Goal: Transaction & Acquisition: Purchase product/service

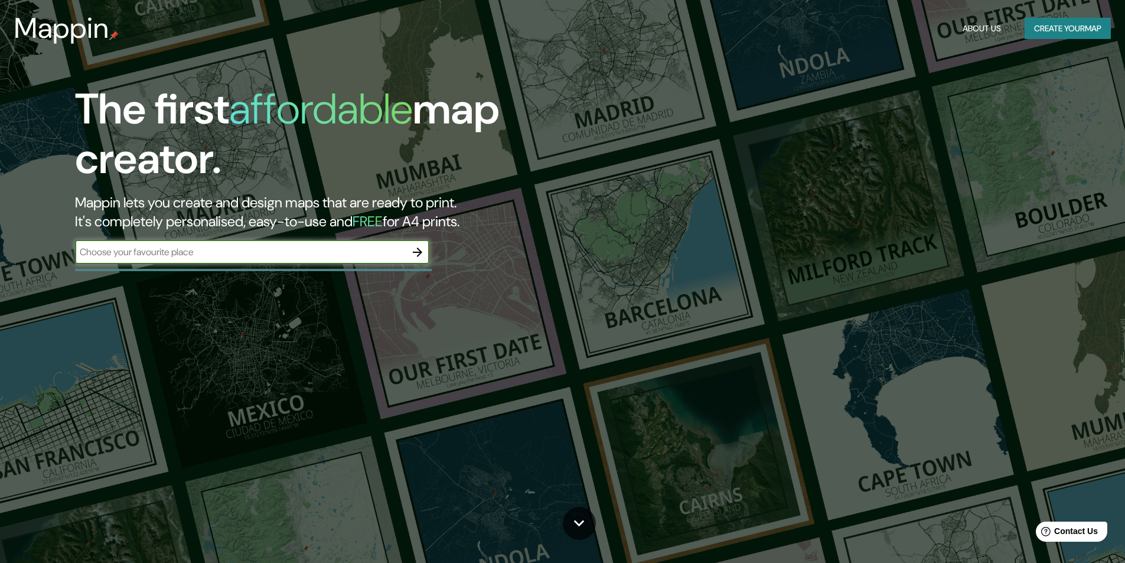
click at [278, 254] on input "text" at bounding box center [240, 252] width 331 height 14
type input "la paz BCS"
click at [421, 252] on icon "button" at bounding box center [417, 252] width 9 height 9
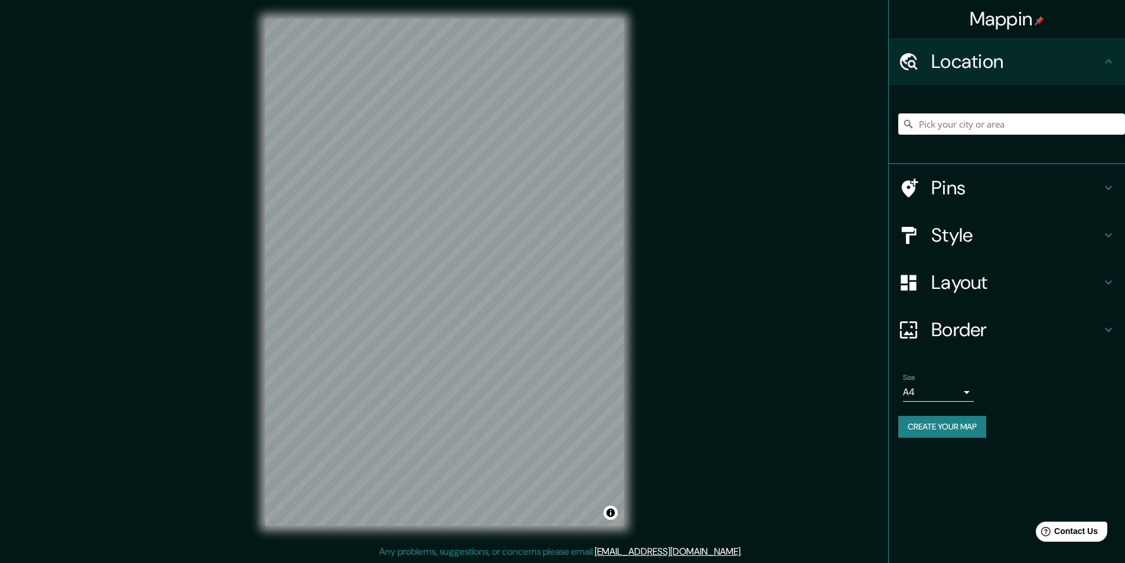
click at [972, 121] on input "Pick your city or area" at bounding box center [1011, 123] width 227 height 21
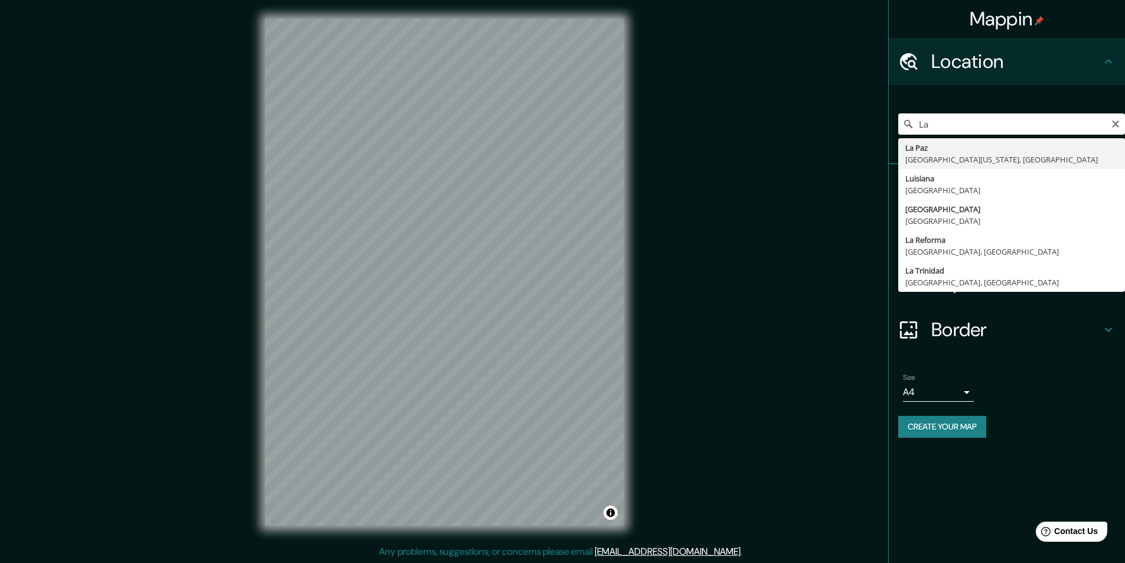
type input "[GEOGRAPHIC_DATA], [GEOGRAPHIC_DATA][US_STATE], [GEOGRAPHIC_DATA]"
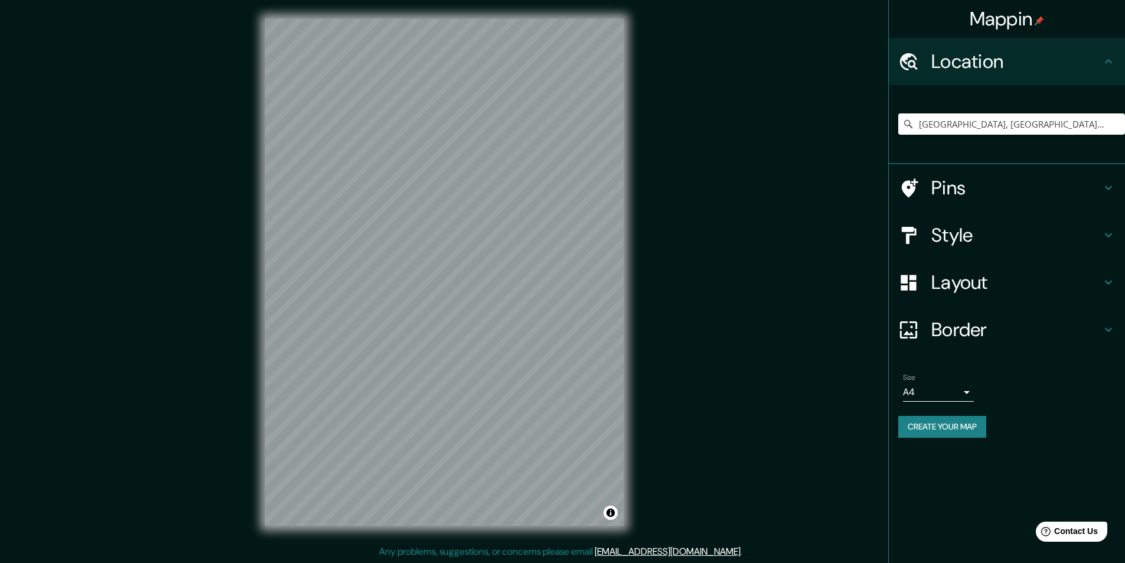
click at [1001, 183] on h4 "Pins" at bounding box center [1017, 188] width 170 height 24
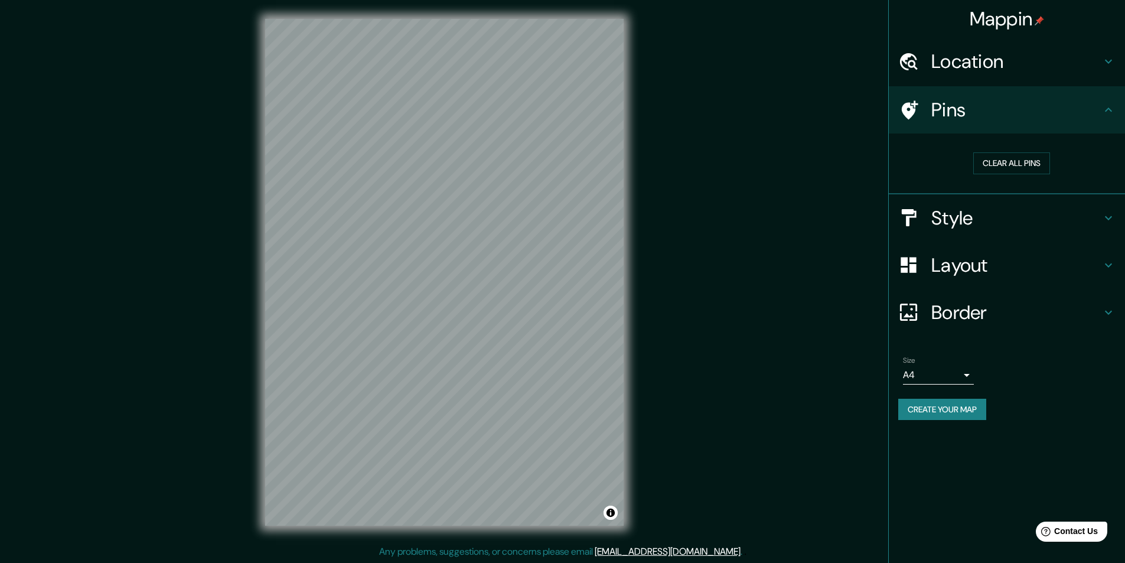
click at [1035, 225] on h4 "Style" at bounding box center [1017, 218] width 170 height 24
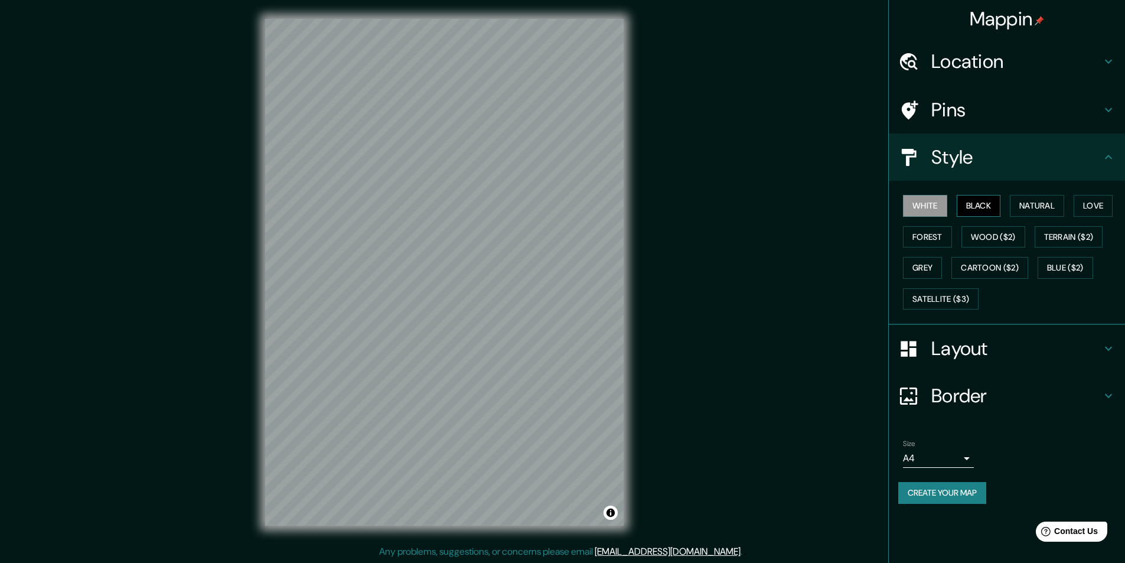
click at [984, 206] on button "Black" at bounding box center [979, 206] width 44 height 22
click at [1030, 205] on button "Natural" at bounding box center [1037, 206] width 54 height 22
click at [1082, 206] on button "Love" at bounding box center [1093, 206] width 39 height 22
click at [942, 235] on button "Forest" at bounding box center [927, 237] width 49 height 22
click at [979, 233] on button "Wood ($2)" at bounding box center [994, 237] width 64 height 22
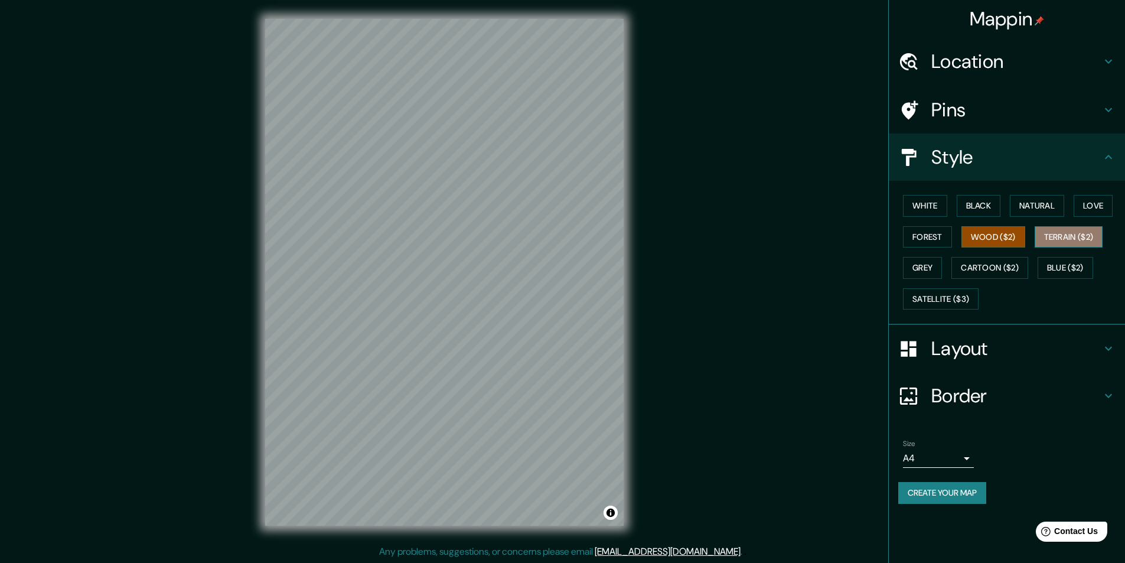
click at [1061, 236] on button "Terrain ($2)" at bounding box center [1069, 237] width 69 height 22
click at [931, 273] on button "Grey" at bounding box center [922, 268] width 39 height 22
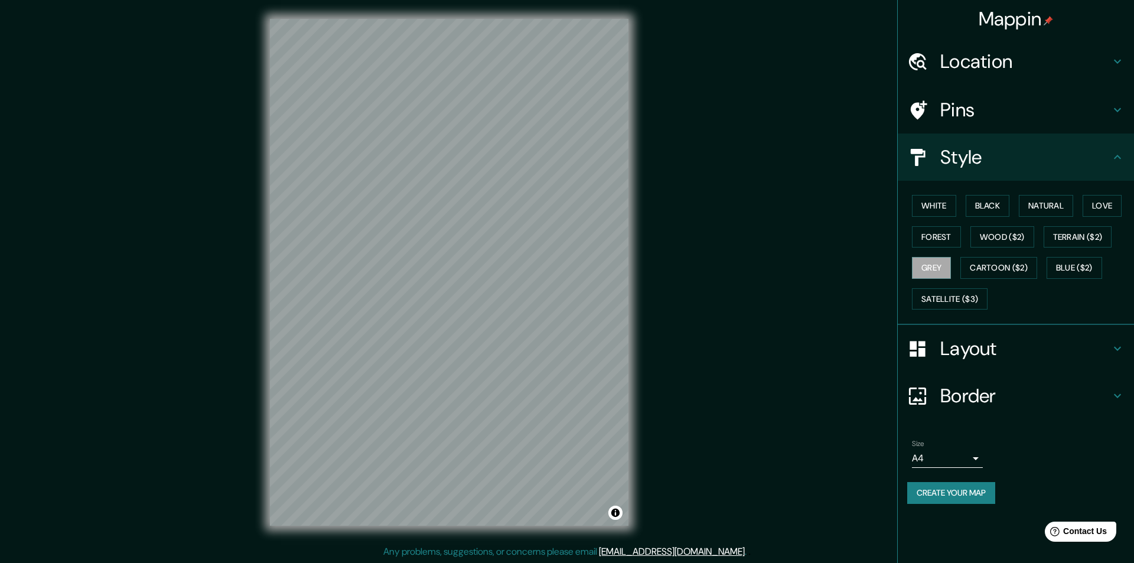
click at [950, 453] on body "Mappin Location La Paz, Baja California Sur, México Pins Style White Black Natu…" at bounding box center [567, 281] width 1134 height 563
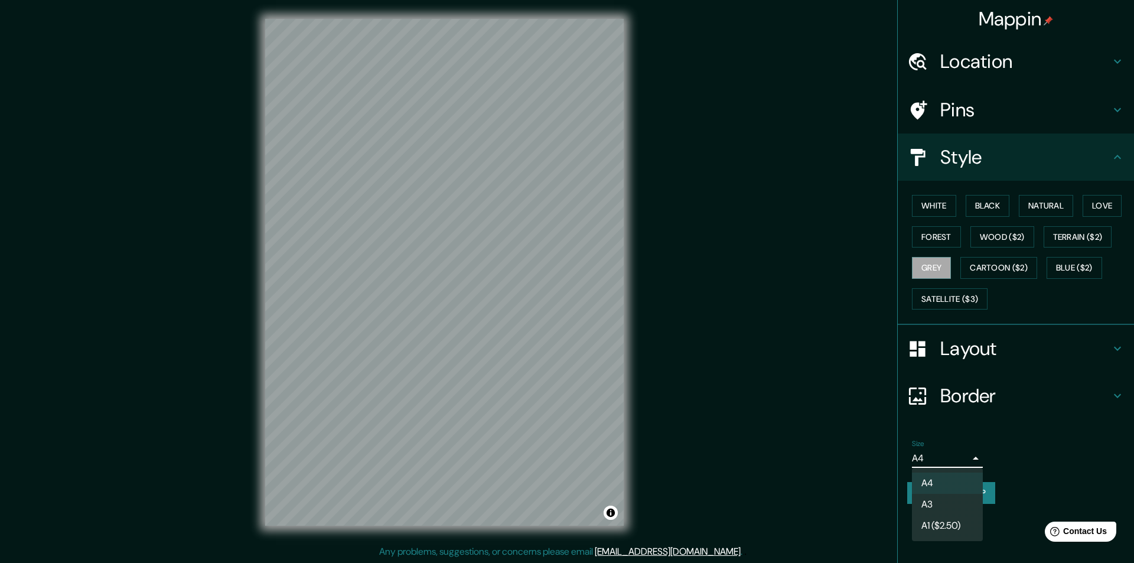
click at [953, 507] on li "A3" at bounding box center [947, 504] width 71 height 21
type input "a4"
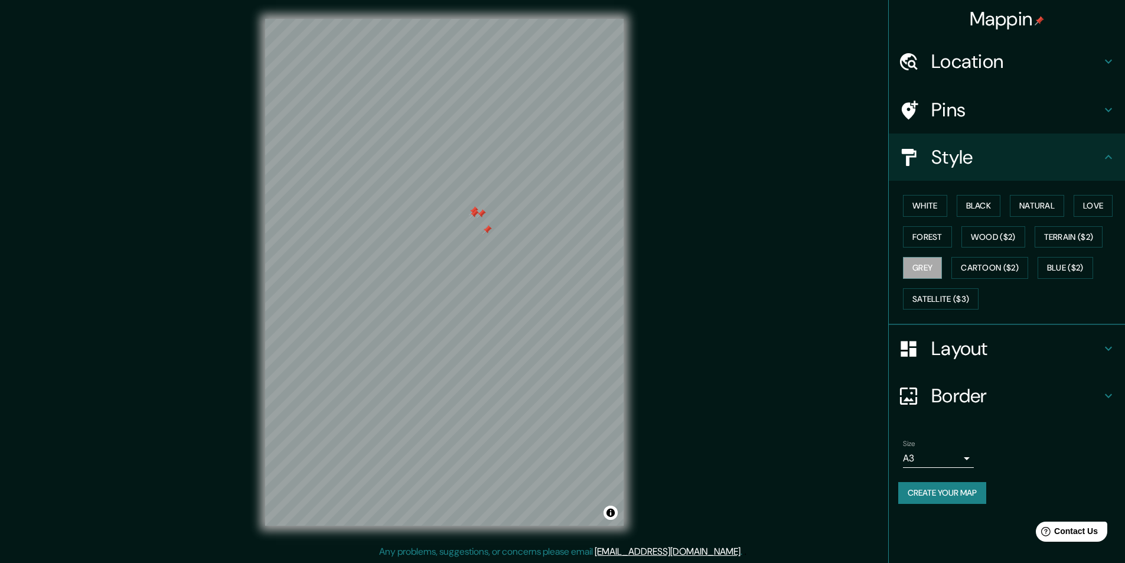
click at [490, 19] on div at bounding box center [444, 19] width 359 height 0
drag, startPoint x: 489, startPoint y: 234, endPoint x: 474, endPoint y: 286, distance: 54.0
click at [477, 285] on div at bounding box center [476, 280] width 9 height 9
click at [465, 293] on div at bounding box center [468, 289] width 9 height 9
click at [481, 19] on div at bounding box center [444, 19] width 359 height 0
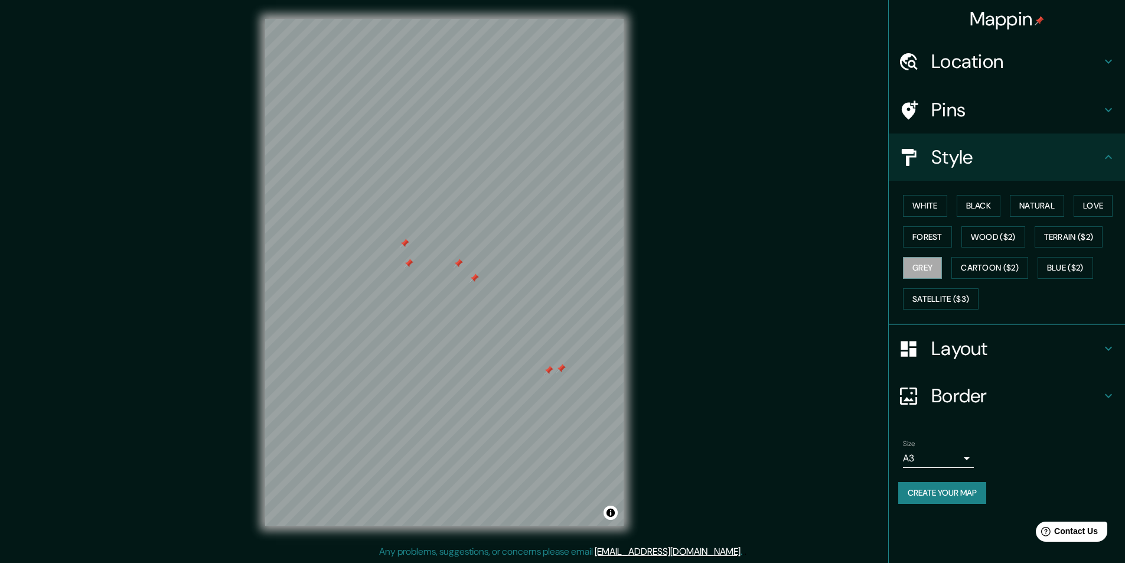
click at [406, 260] on div at bounding box center [408, 263] width 9 height 9
click at [403, 242] on div at bounding box center [404, 243] width 9 height 9
click at [454, 265] on div at bounding box center [458, 263] width 9 height 9
click at [474, 278] on div at bounding box center [474, 277] width 9 height 9
click at [562, 370] on div at bounding box center [560, 368] width 9 height 9
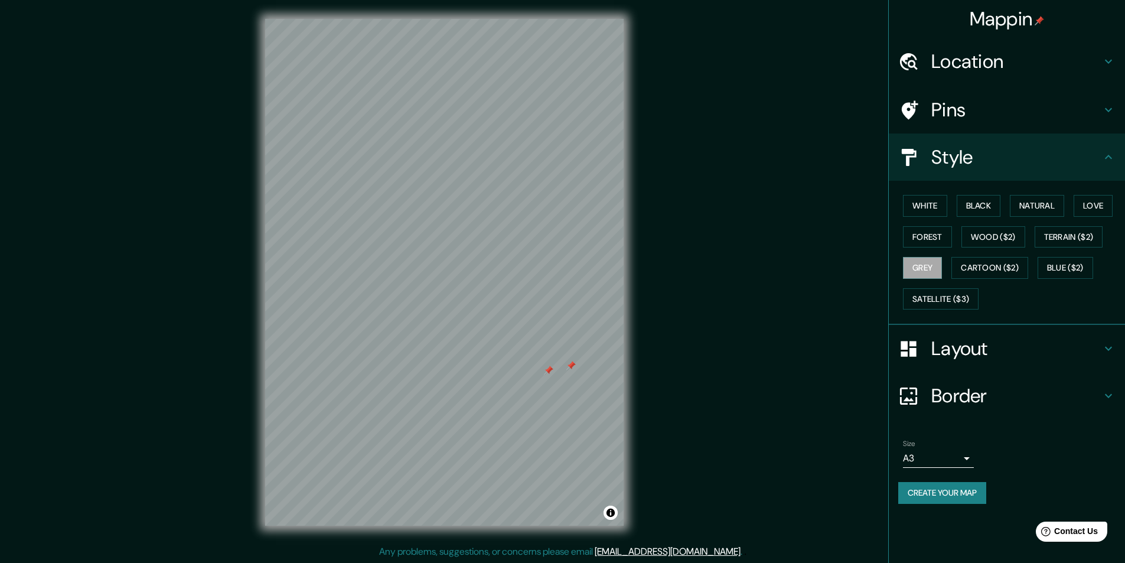
click at [571, 364] on div at bounding box center [570, 365] width 9 height 9
click at [549, 370] on div at bounding box center [548, 370] width 9 height 9
click at [468, 265] on div at bounding box center [467, 262] width 9 height 9
click at [940, 190] on div "White Black Natural Love Forest Wood ($2) Terrain ($2) Grey Cartoon ($2) Blue (…" at bounding box center [1011, 252] width 227 height 124
click at [939, 196] on button "White" at bounding box center [925, 206] width 44 height 22
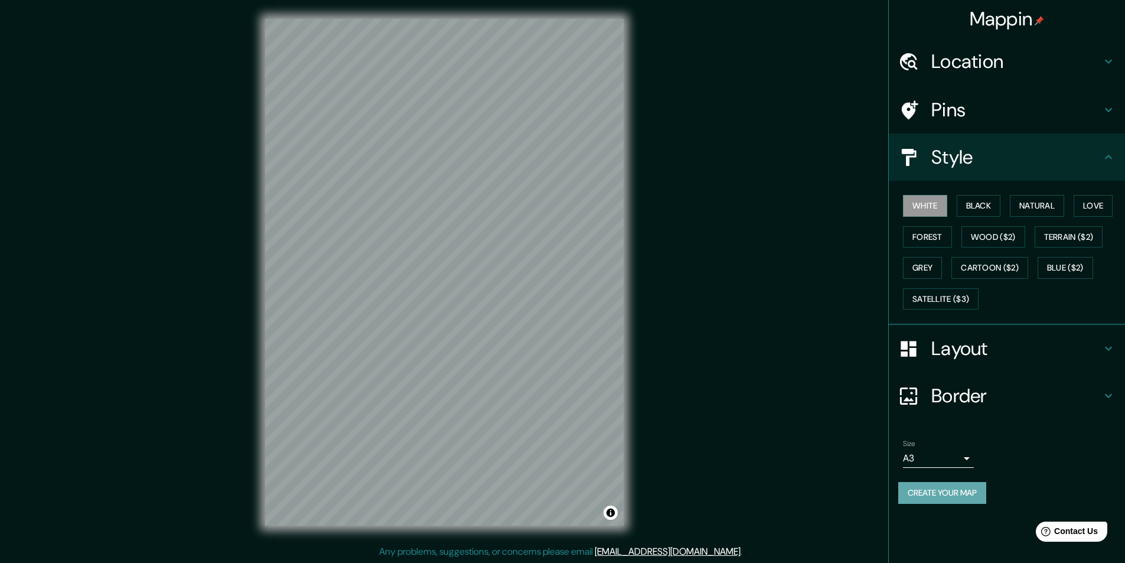
click at [969, 490] on button "Create your map" at bounding box center [942, 493] width 88 height 22
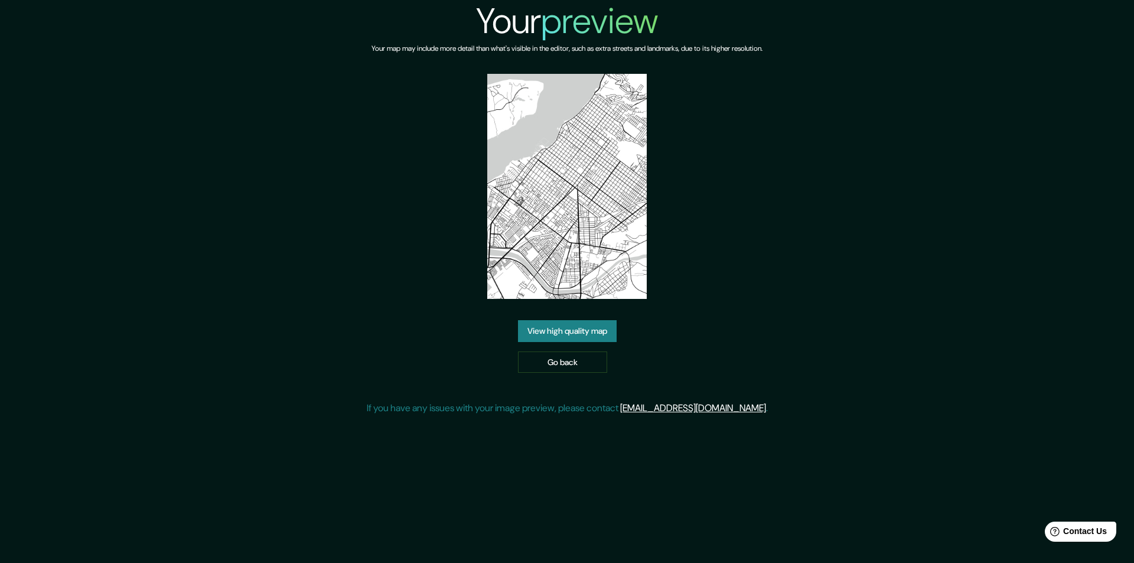
click at [588, 344] on div "View high quality map Go back" at bounding box center [567, 346] width 99 height 53
click at [591, 339] on link "View high quality map" at bounding box center [567, 331] width 99 height 22
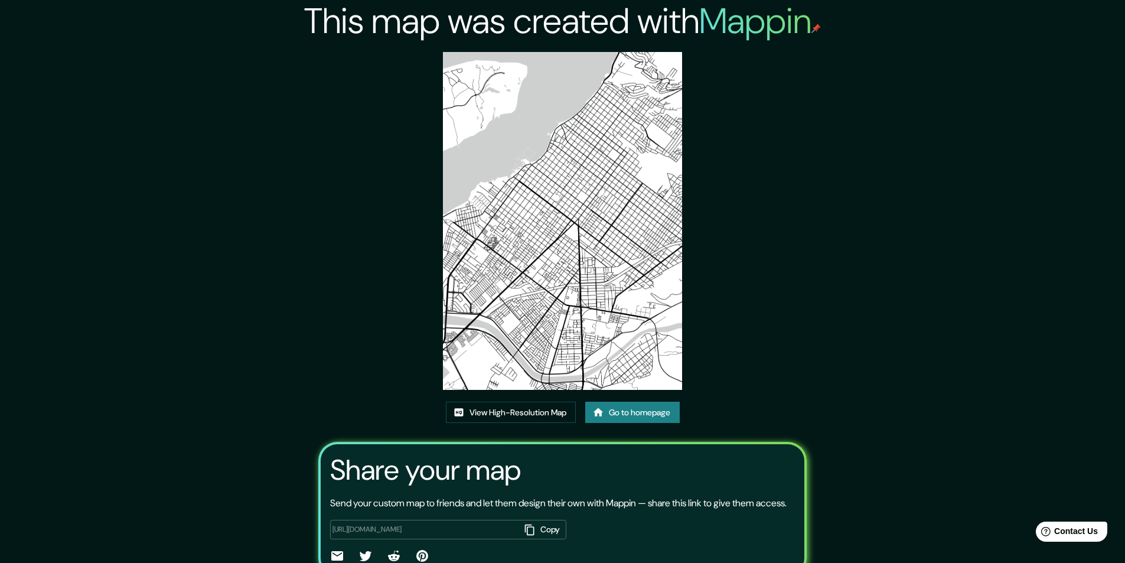
click at [553, 323] on img at bounding box center [562, 221] width 239 height 338
click at [526, 408] on link "View High-Resolution Map" at bounding box center [511, 413] width 130 height 22
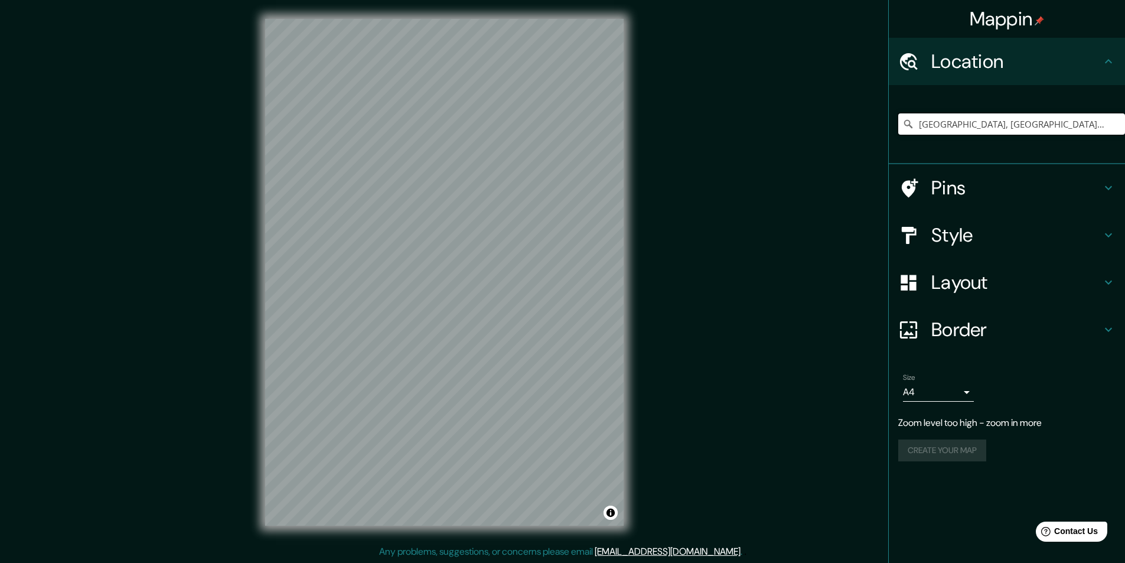
click at [946, 114] on input "[GEOGRAPHIC_DATA], [GEOGRAPHIC_DATA][US_STATE], [GEOGRAPHIC_DATA]" at bounding box center [1011, 123] width 227 height 21
click at [956, 122] on input "[GEOGRAPHIC_DATA], [GEOGRAPHIC_DATA][US_STATE], [GEOGRAPHIC_DATA]" at bounding box center [1011, 123] width 227 height 21
click at [946, 122] on input "[GEOGRAPHIC_DATA], [GEOGRAPHIC_DATA][US_STATE], [GEOGRAPHIC_DATA]" at bounding box center [1011, 123] width 227 height 21
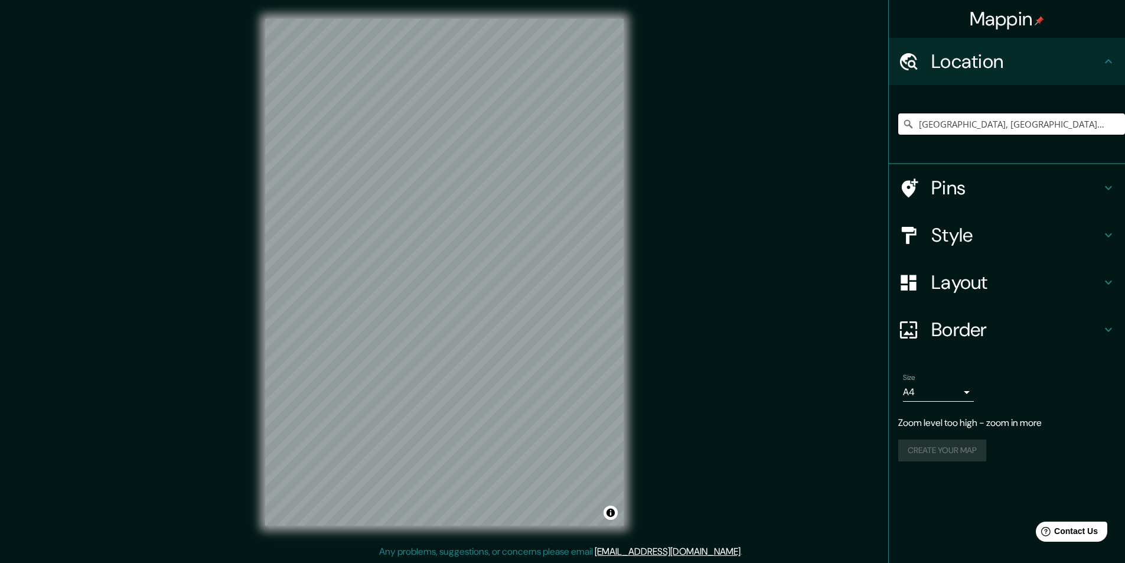
click at [951, 122] on input "[GEOGRAPHIC_DATA], [GEOGRAPHIC_DATA][US_STATE], [GEOGRAPHIC_DATA]" at bounding box center [1011, 123] width 227 height 21
drag, startPoint x: 1031, startPoint y: 124, endPoint x: 919, endPoint y: 121, distance: 112.9
click at [919, 121] on input "[GEOGRAPHIC_DATA], [GEOGRAPHIC_DATA][US_STATE], [GEOGRAPHIC_DATA]" at bounding box center [1011, 123] width 227 height 21
click at [959, 458] on div "Create your map" at bounding box center [1006, 450] width 217 height 22
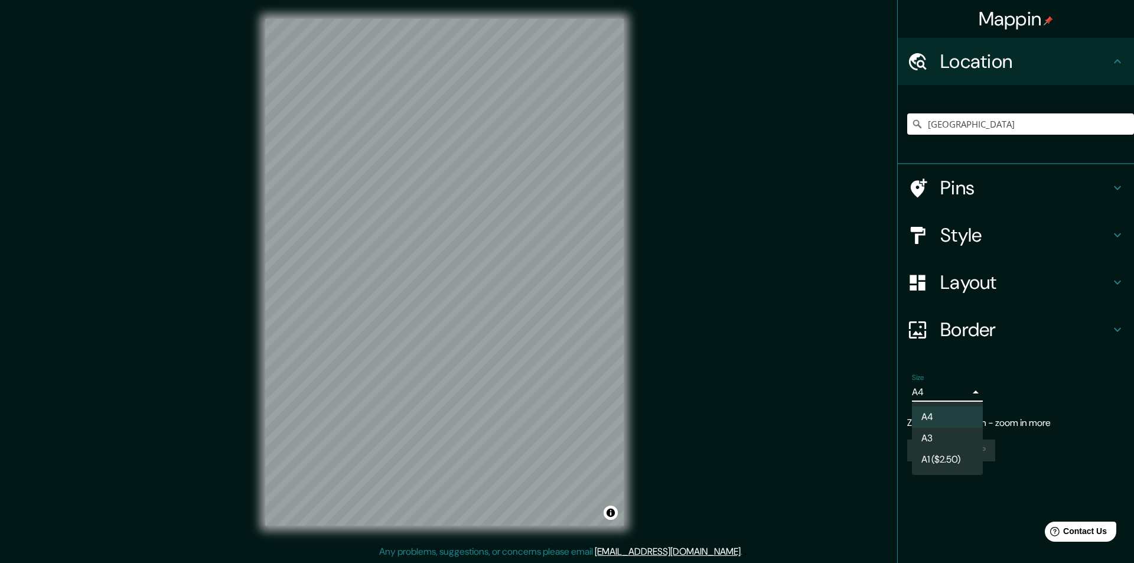
click at [951, 399] on body "Mappin Location México Pins Style Layout Border Choose a border. Hint : you can…" at bounding box center [567, 281] width 1134 height 563
click at [955, 428] on li "A3" at bounding box center [947, 438] width 71 height 21
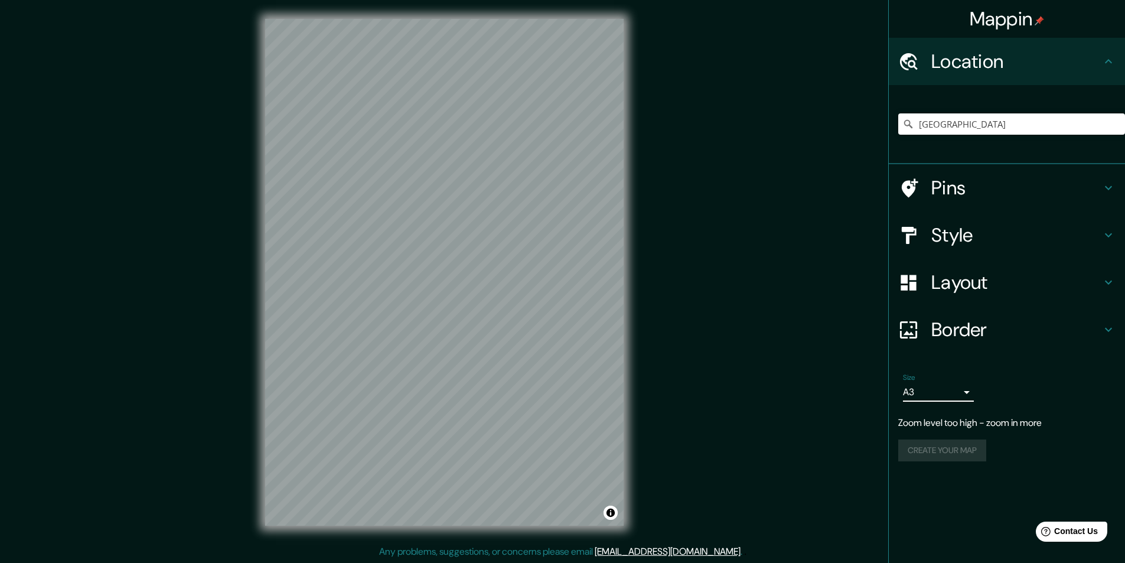
click at [981, 450] on div "Create your map" at bounding box center [1006, 450] width 217 height 22
click at [636, 210] on div "© Mapbox © OpenStreetMap Improve this map" at bounding box center [444, 272] width 396 height 545
click at [1100, 68] on h4 "Location" at bounding box center [1017, 62] width 170 height 24
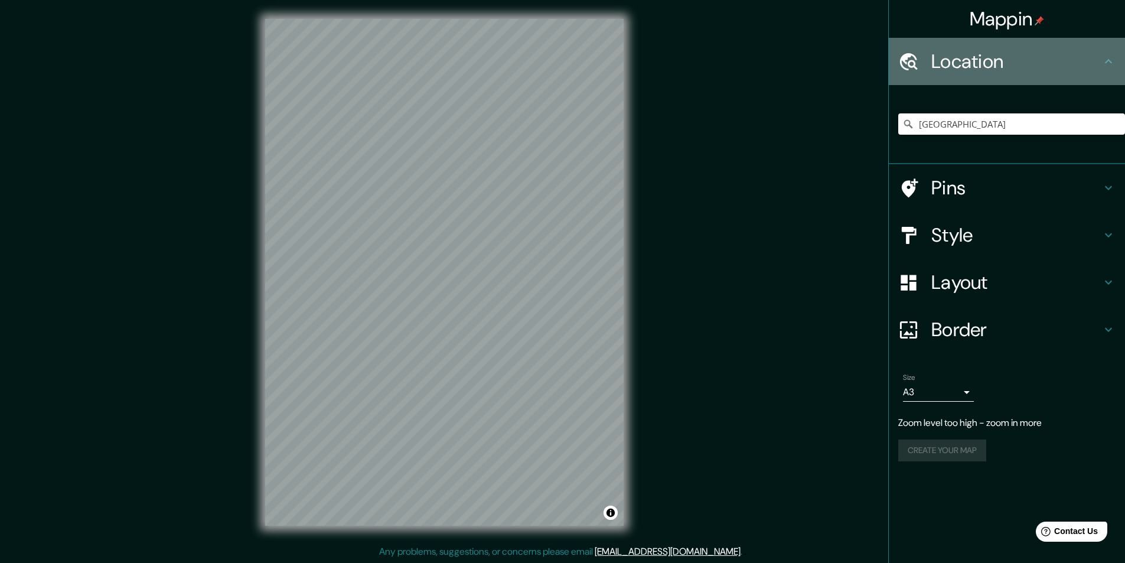
click at [1104, 68] on icon at bounding box center [1109, 61] width 14 height 14
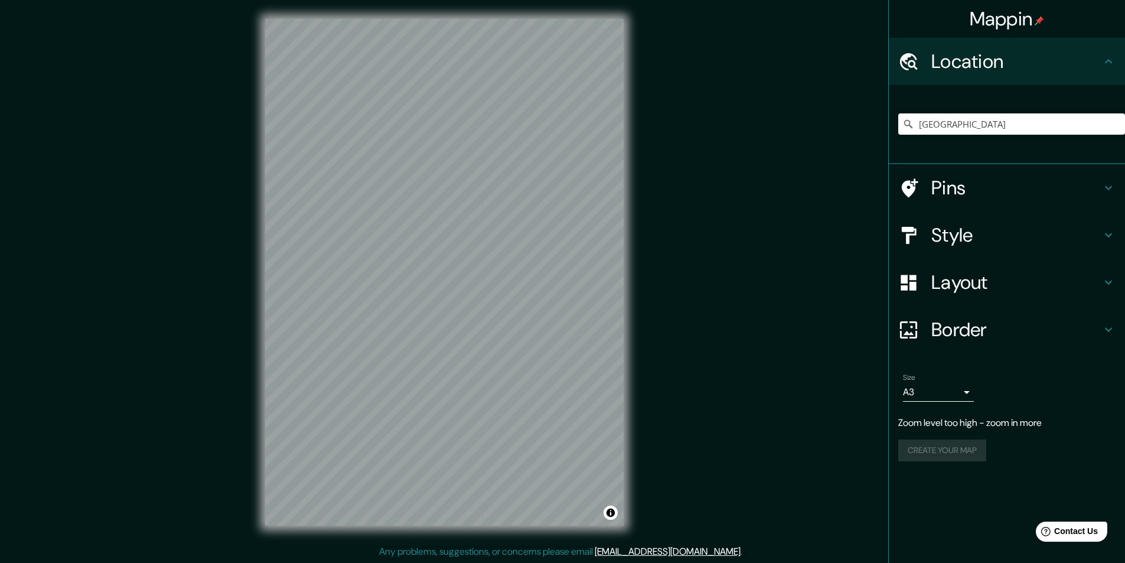
click at [1025, 140] on div "México" at bounding box center [1011, 124] width 227 height 59
click at [1007, 123] on input "México" at bounding box center [1011, 123] width 227 height 21
click at [1018, 125] on input "Calle México, 23020 La Paz, Baja California Sur, México" at bounding box center [1011, 123] width 227 height 21
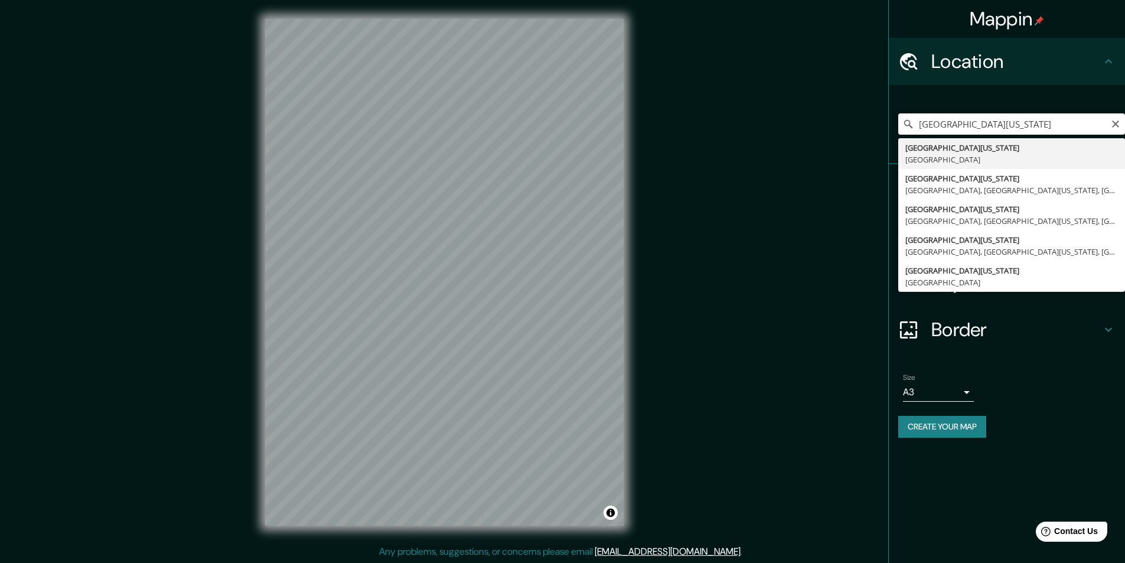
type input "[GEOGRAPHIC_DATA][US_STATE], [GEOGRAPHIC_DATA]"
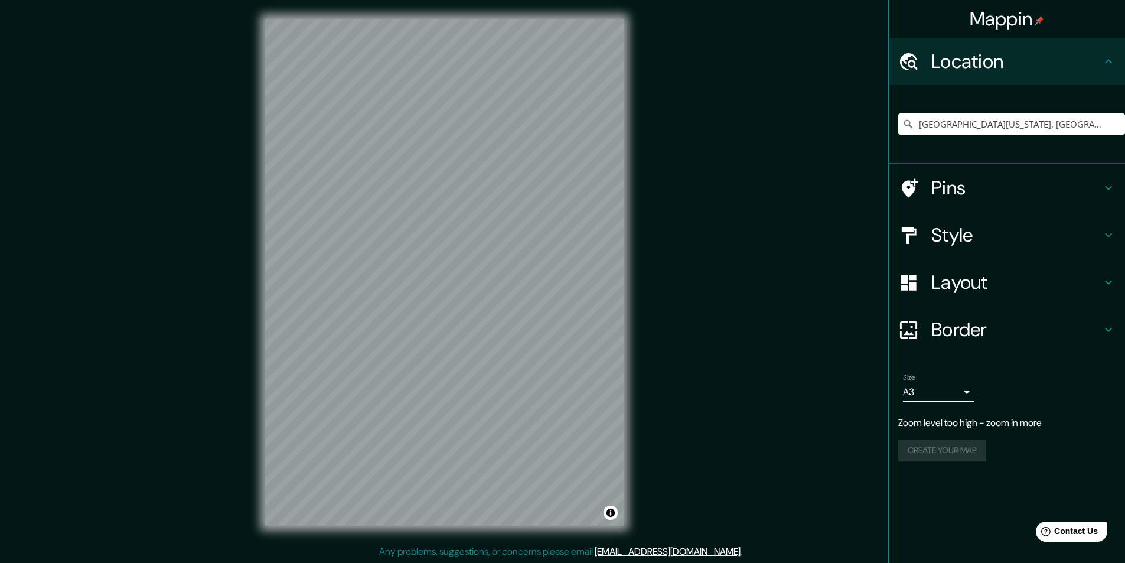
click at [950, 113] on div "[GEOGRAPHIC_DATA][US_STATE], [GEOGRAPHIC_DATA]" at bounding box center [1011, 124] width 227 height 59
click at [950, 119] on input "[GEOGRAPHIC_DATA][US_STATE], [GEOGRAPHIC_DATA]" at bounding box center [1011, 123] width 227 height 21
click at [950, 118] on input "[GEOGRAPHIC_DATA][US_STATE], [GEOGRAPHIC_DATA]" at bounding box center [1011, 123] width 227 height 21
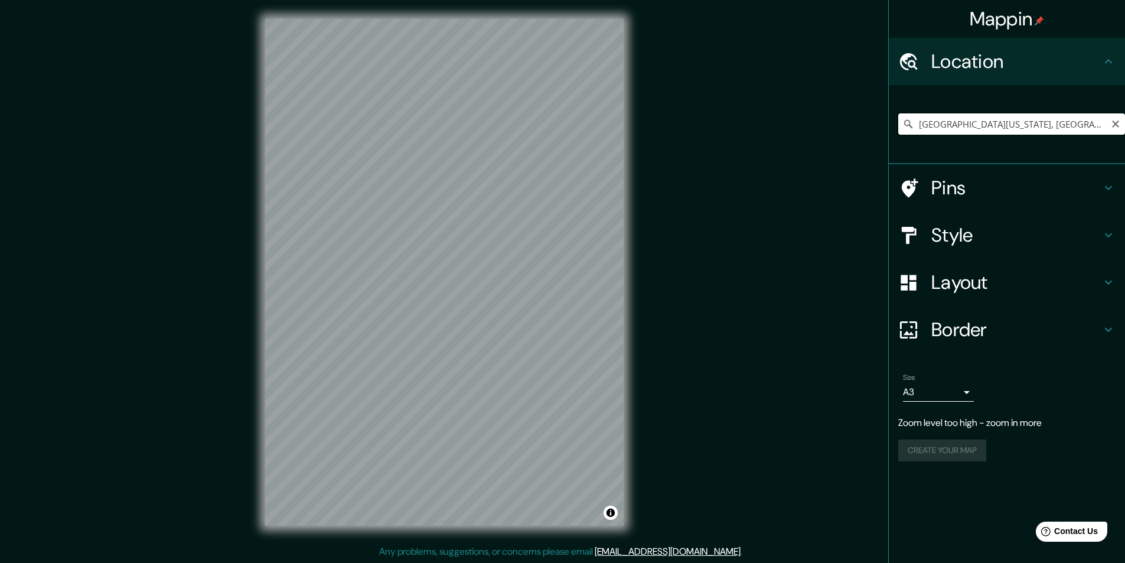
click at [947, 121] on input "[GEOGRAPHIC_DATA][US_STATE], [GEOGRAPHIC_DATA]" at bounding box center [1011, 123] width 227 height 21
click at [947, 122] on input "[GEOGRAPHIC_DATA][US_STATE], [GEOGRAPHIC_DATA]" at bounding box center [1011, 123] width 227 height 21
drag, startPoint x: 960, startPoint y: 124, endPoint x: 1072, endPoint y: 121, distance: 111.7
click at [961, 125] on input "[GEOGRAPHIC_DATA][US_STATE], [GEOGRAPHIC_DATA]" at bounding box center [1011, 123] width 227 height 21
click at [1112, 122] on icon "Clear" at bounding box center [1115, 123] width 9 height 9
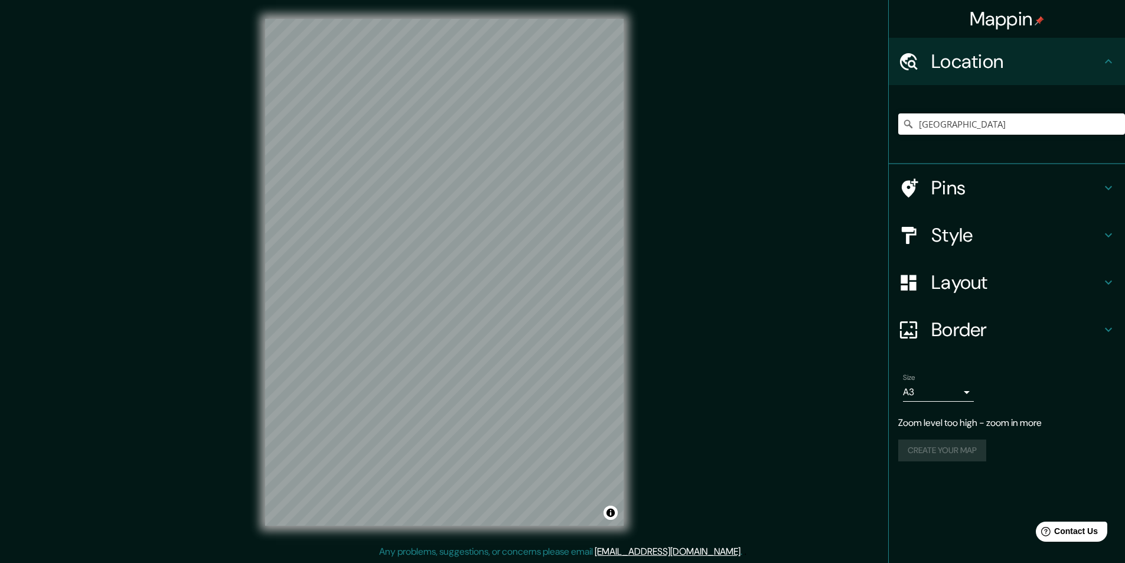
click at [997, 105] on div "México México México La Pampanga, Filipinas Mexico Misuri, Estados Unidos Méxic…" at bounding box center [1011, 124] width 227 height 59
click at [971, 124] on input "México" at bounding box center [1011, 123] width 227 height 21
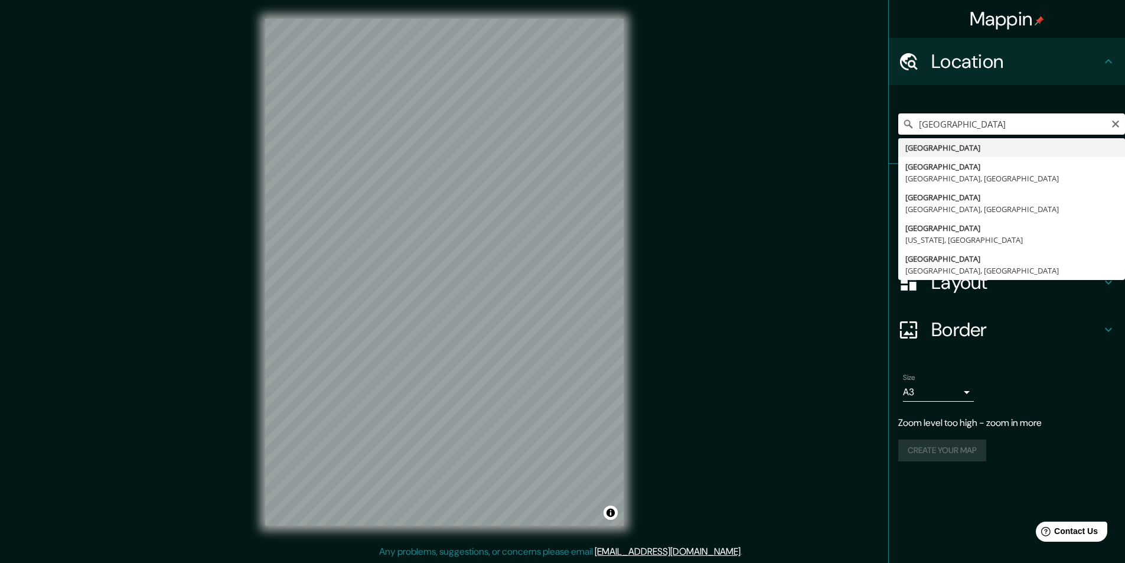
click at [971, 124] on input "México" at bounding box center [1011, 123] width 227 height 21
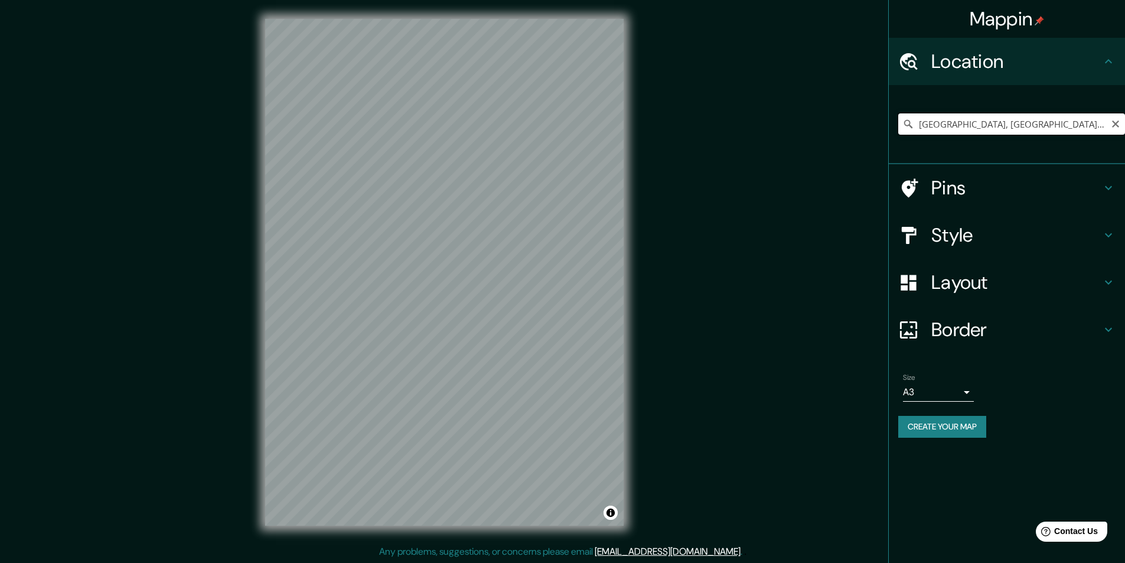
click at [956, 128] on input "[GEOGRAPHIC_DATA], [GEOGRAPHIC_DATA][US_STATE], [GEOGRAPHIC_DATA]" at bounding box center [1011, 123] width 227 height 21
drag, startPoint x: 1070, startPoint y: 126, endPoint x: 913, endPoint y: 129, distance: 157.2
click at [913, 129] on div "[GEOGRAPHIC_DATA], [GEOGRAPHIC_DATA][US_STATE], [GEOGRAPHIC_DATA]" at bounding box center [1011, 123] width 227 height 21
click at [1076, 126] on input "Calle Oaxaca 1380, 23079 La Paz, Baja California Sur, México" at bounding box center [1011, 123] width 227 height 21
click at [1066, 125] on input "Calle Oaxaca 1380, 23079 La Paz, Baja California Sur, México" at bounding box center [1011, 123] width 227 height 21
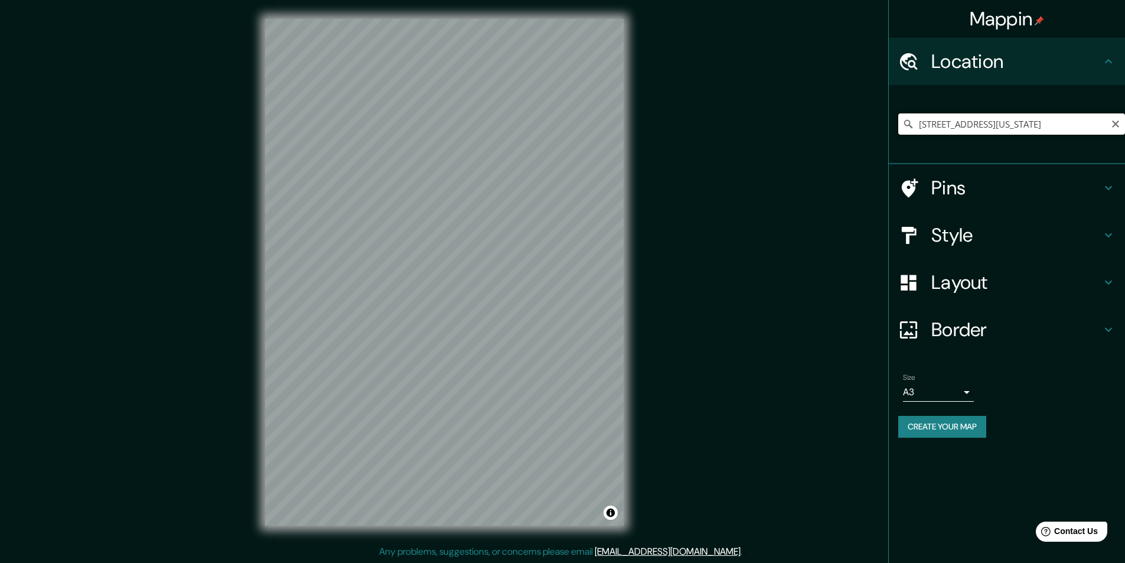
click at [1066, 125] on input "Calle Oaxaca 1380, 23079 La Paz, Baja California Sur, México" at bounding box center [1011, 123] width 227 height 21
click at [1079, 125] on input "Calle Oaxaca 1380, 23079 La Paz, Baja California Sur, México" at bounding box center [1011, 123] width 227 height 21
click at [1088, 124] on input "Calle Oaxaca 1380, 23079 La Paz, Baja California Sur, México" at bounding box center [1011, 123] width 227 height 21
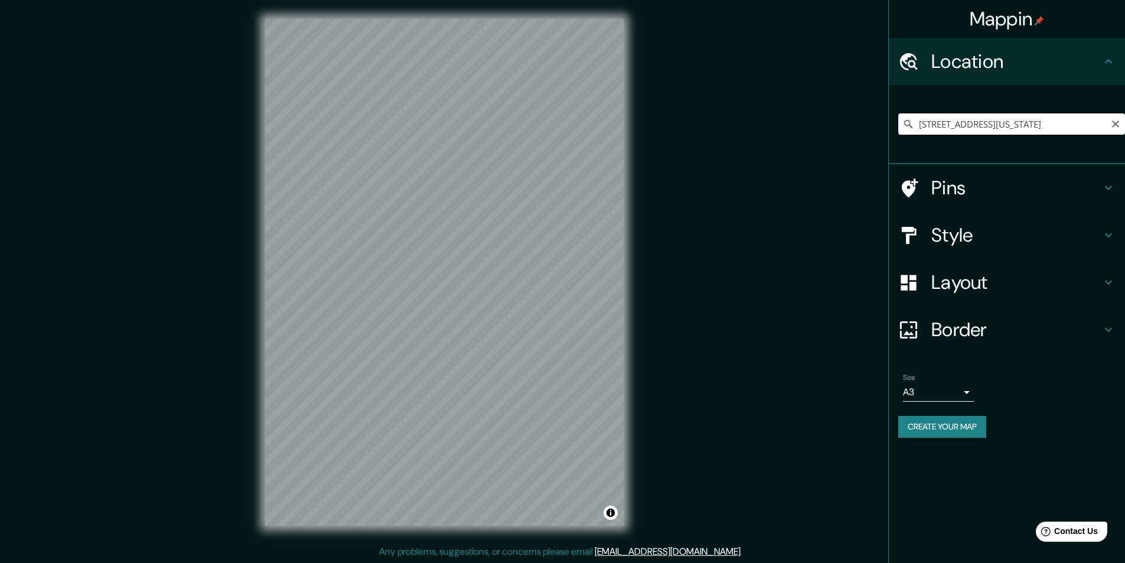
drag, startPoint x: 1088, startPoint y: 124, endPoint x: 1121, endPoint y: 123, distance: 32.5
click at [1121, 123] on input "Calle Oaxaca 1380, 23079 La Paz, Baja California Sur, México" at bounding box center [1011, 123] width 227 height 21
click at [1100, 123] on input "Calle Oaxaca 1380, 23079 La Paz, Baja California Sur, México" at bounding box center [1011, 123] width 227 height 21
click at [1106, 123] on input "Calle Oaxaca 1380, 23079 La Paz, Baja California Sur, México" at bounding box center [1011, 123] width 227 height 21
click at [1093, 128] on input "Calle Oaxaca 1380, 23079 La Paz, Baja California Sur, México" at bounding box center [1011, 123] width 227 height 21
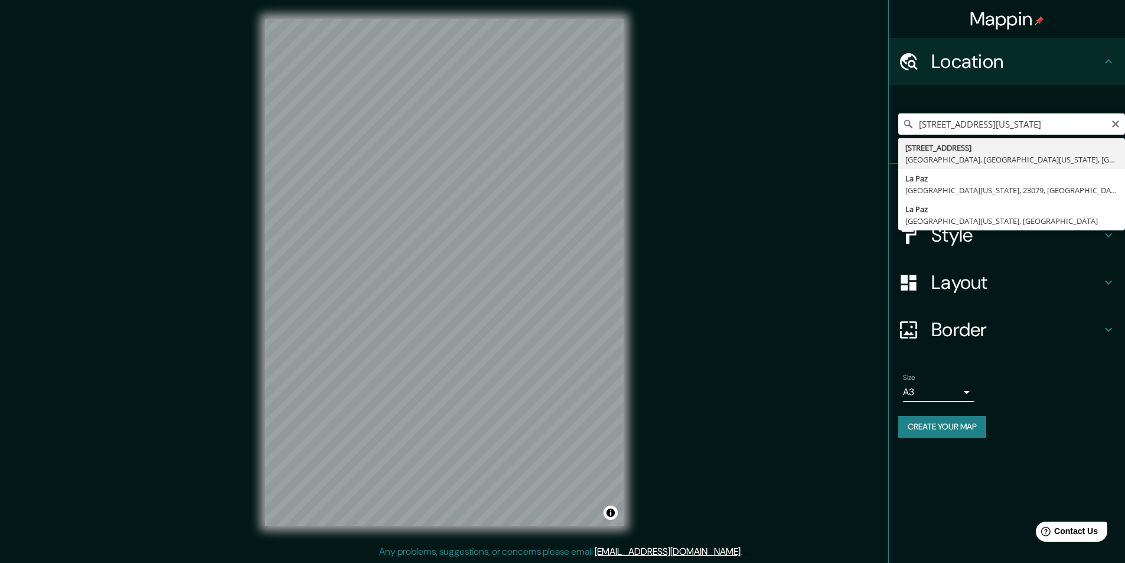
scroll to position [0, 0]
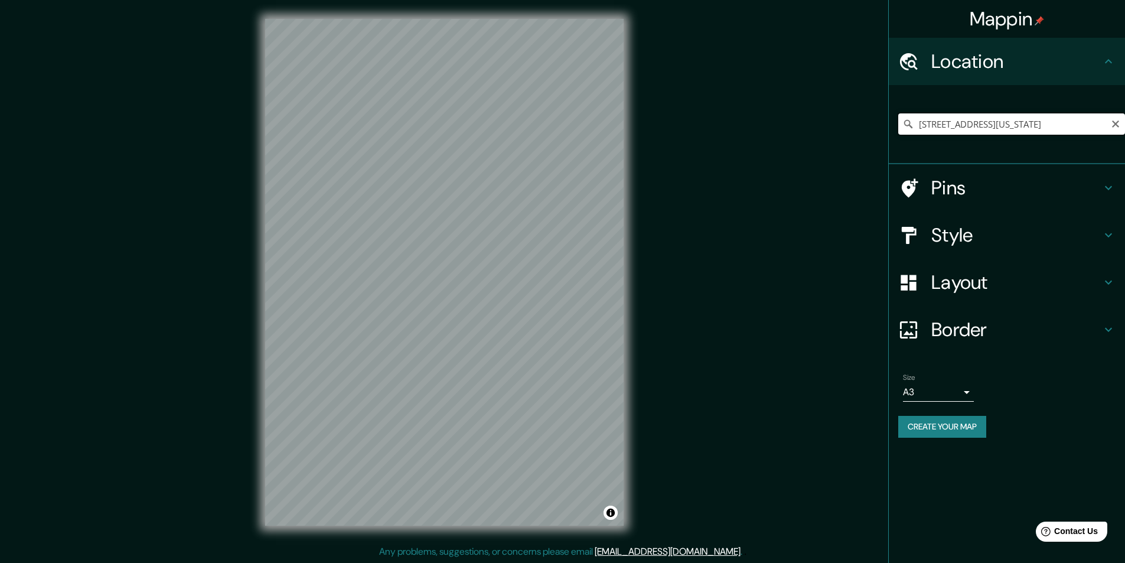
click at [1058, 122] on input "Calle Oaxaca 1380, 23079 La Paz, Baja California Sur, México" at bounding box center [1011, 123] width 227 height 21
click at [1069, 128] on input "Calle Oaxaca 1380, 23079 La Paz, Baja California Sur, México" at bounding box center [1011, 123] width 227 height 21
drag, startPoint x: 1072, startPoint y: 129, endPoint x: 1110, endPoint y: 127, distance: 37.8
click at [1113, 128] on div "Calle Oaxaca 1380, 23079 La Paz, Baja California Sur, México" at bounding box center [1011, 123] width 227 height 21
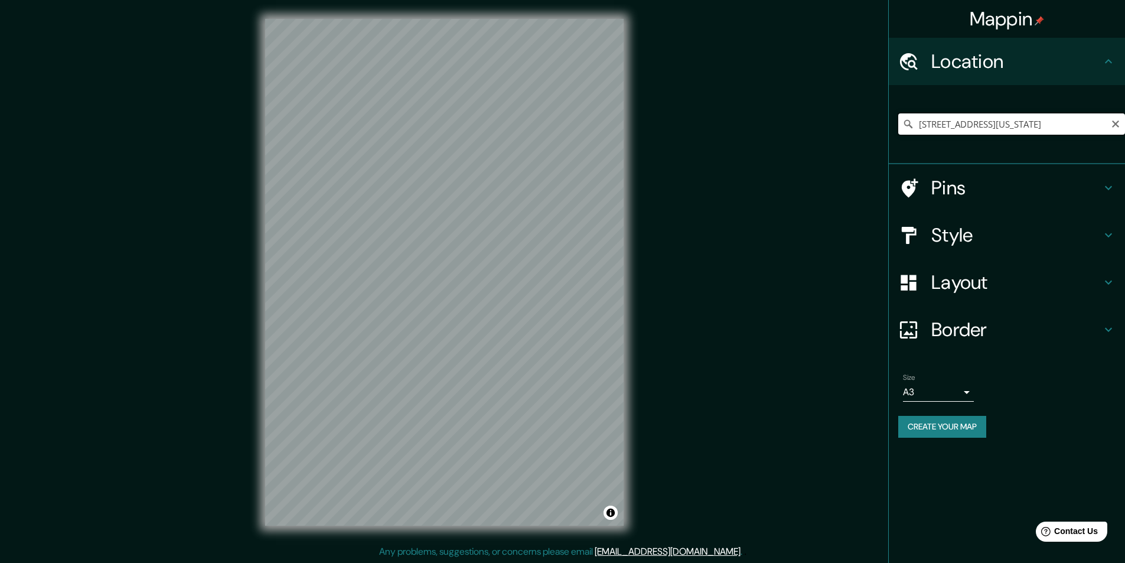
click at [1103, 126] on input "Calle Oaxaca 1380, 23079 La Paz, Baja California Sur, México" at bounding box center [1011, 123] width 227 height 21
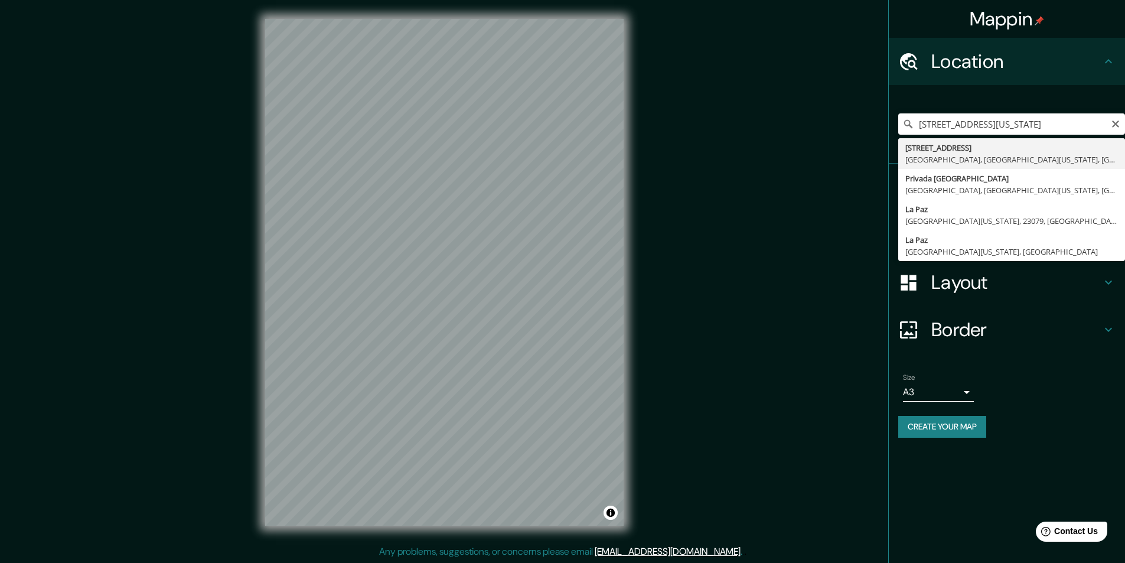
type input "Calle Oaxaca 1380, 23079 La Paz, Baja California Sur, México"
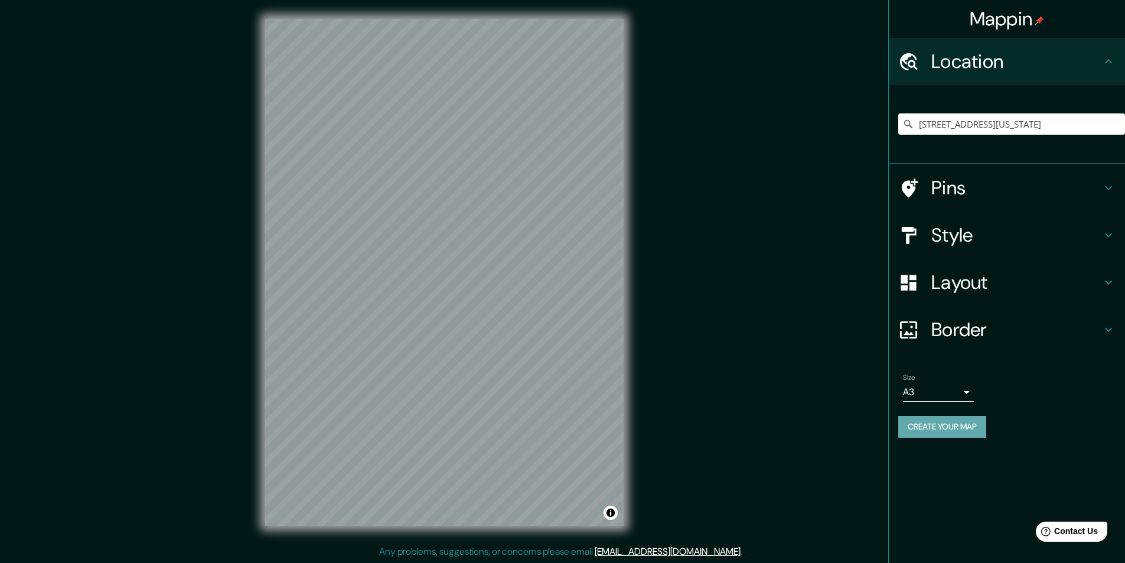
click at [967, 424] on button "Create your map" at bounding box center [942, 427] width 88 height 22
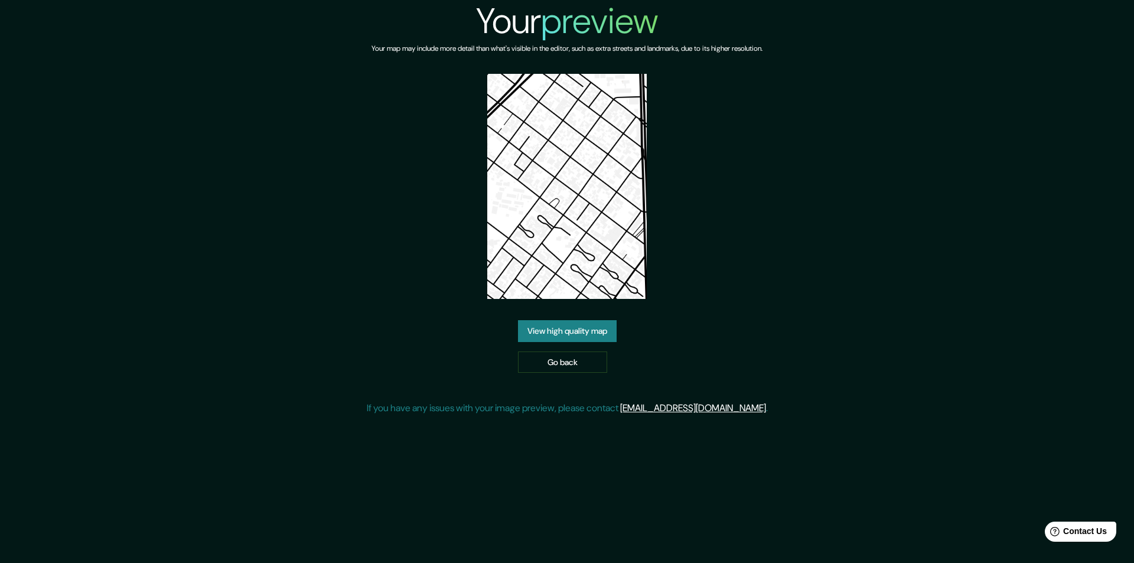
click at [587, 330] on link "View high quality map" at bounding box center [567, 331] width 99 height 22
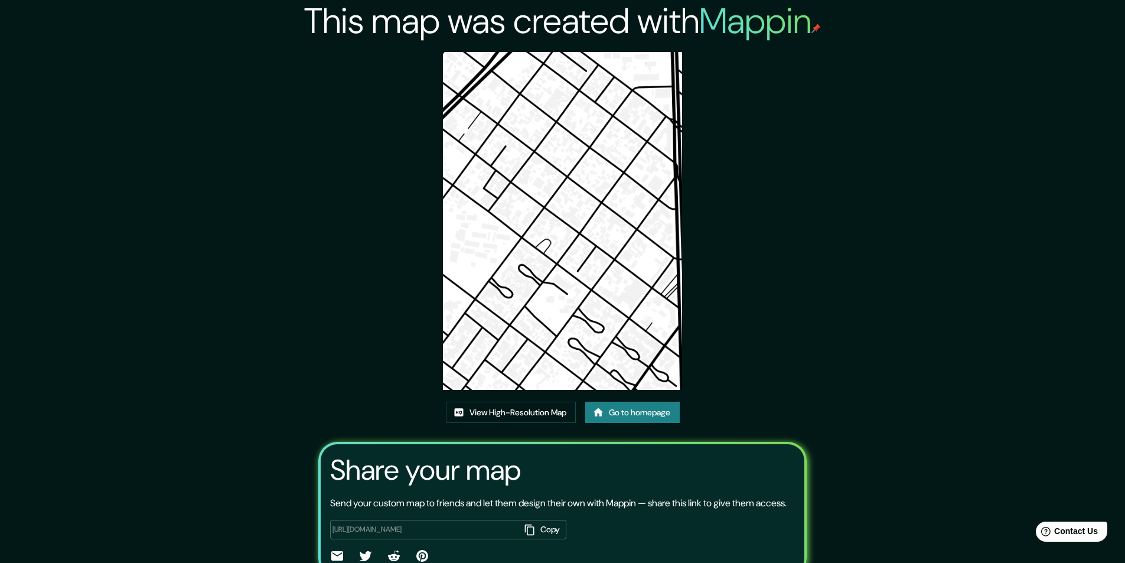
drag, startPoint x: 567, startPoint y: 277, endPoint x: 768, endPoint y: 200, distance: 215.0
click at [768, 200] on div "This map was created with Mappin View High-Resolution Map Go to homepage Share …" at bounding box center [562, 309] width 517 height 619
click at [547, 415] on link "View High-Resolution Map" at bounding box center [511, 413] width 130 height 22
click at [634, 410] on link "Go to homepage" at bounding box center [632, 413] width 95 height 22
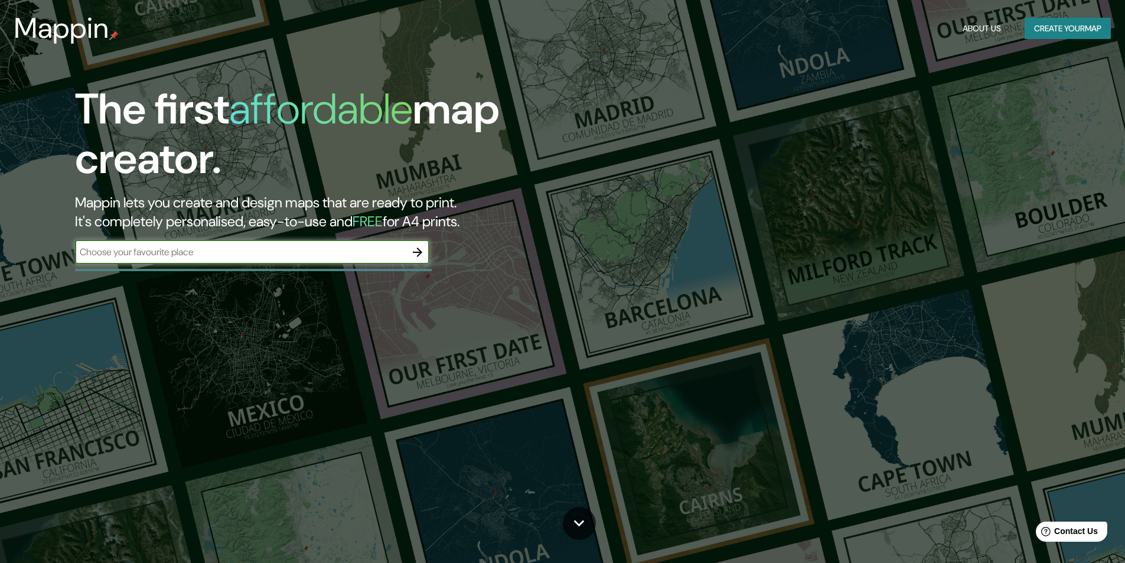
click at [376, 248] on input "text" at bounding box center [240, 252] width 331 height 14
type input "La paz"
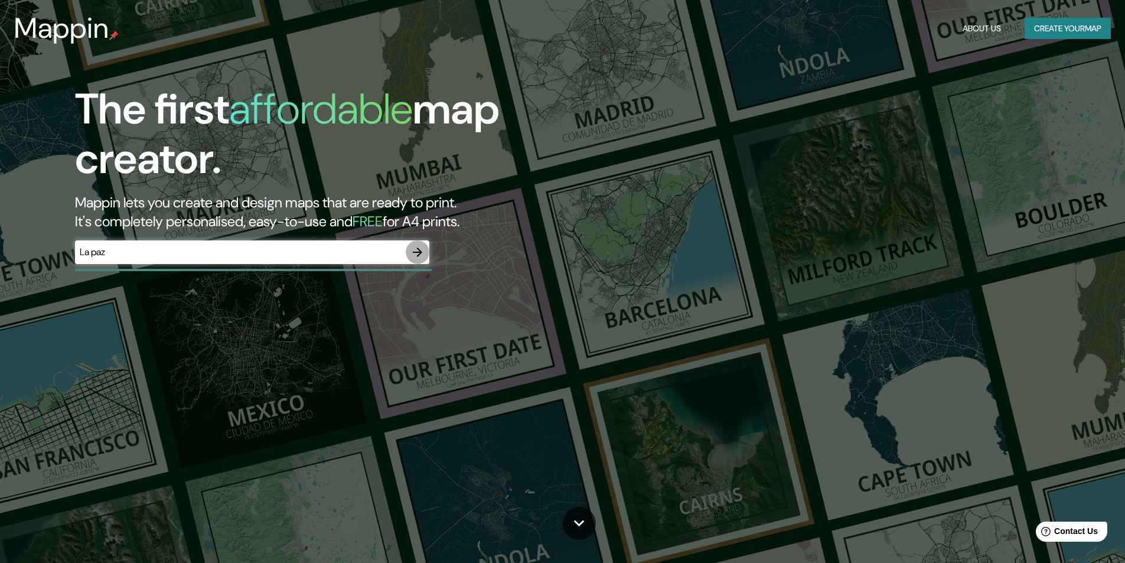
click at [412, 245] on icon "button" at bounding box center [418, 252] width 14 height 14
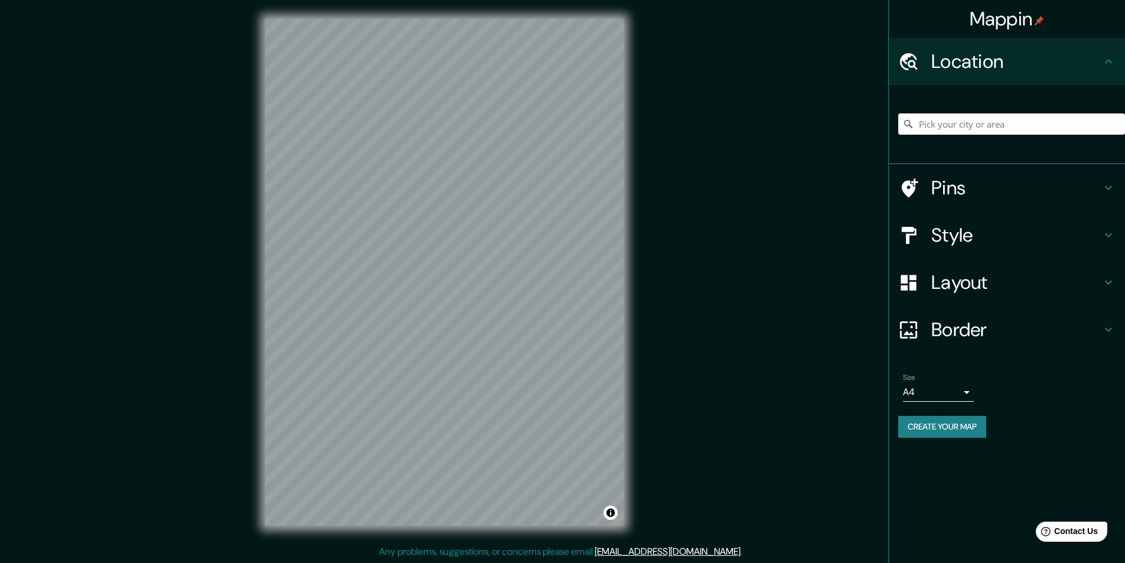
click at [978, 229] on h4 "Style" at bounding box center [1017, 235] width 170 height 24
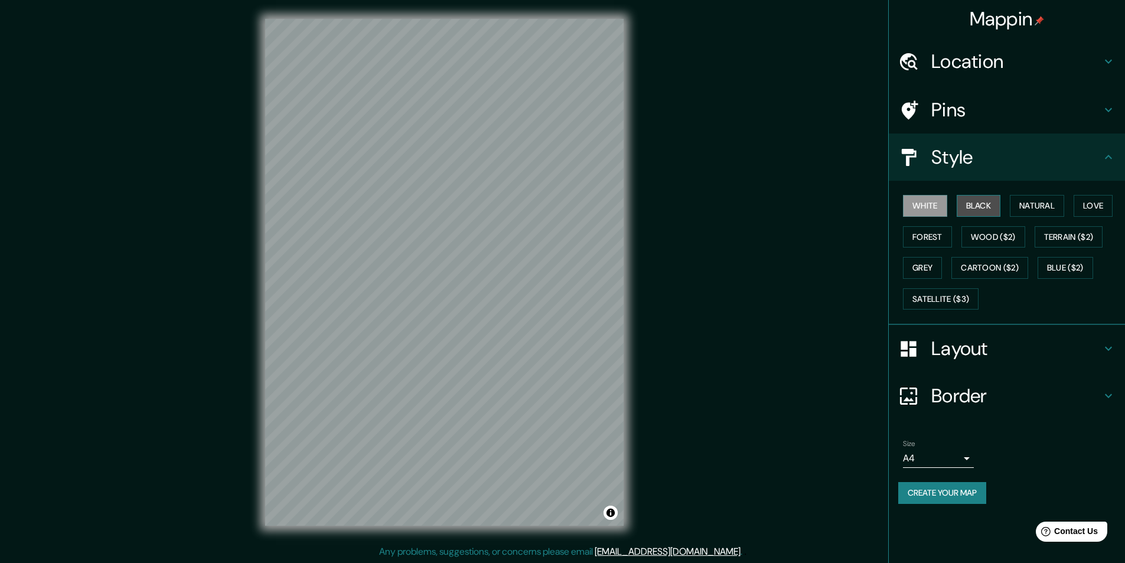
click at [979, 206] on button "Black" at bounding box center [979, 206] width 44 height 22
click at [1046, 202] on button "Natural" at bounding box center [1037, 206] width 54 height 22
click at [639, 214] on div "© Mapbox © OpenStreetMap Improve this map" at bounding box center [444, 272] width 396 height 545
click at [976, 356] on h4 "Layout" at bounding box center [1017, 349] width 170 height 24
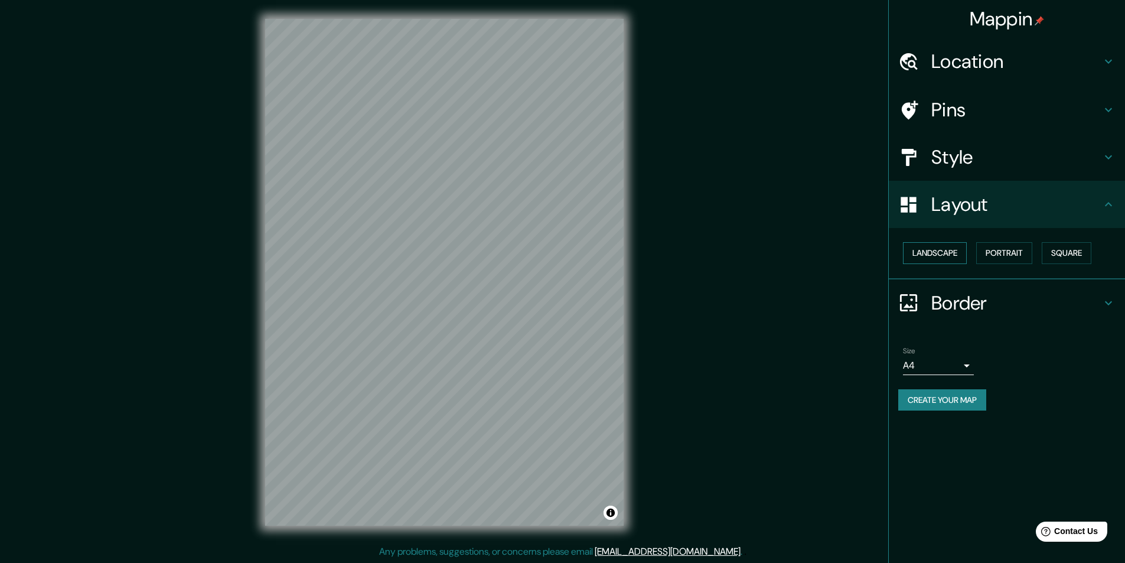
click at [939, 248] on button "Landscape" at bounding box center [935, 253] width 64 height 22
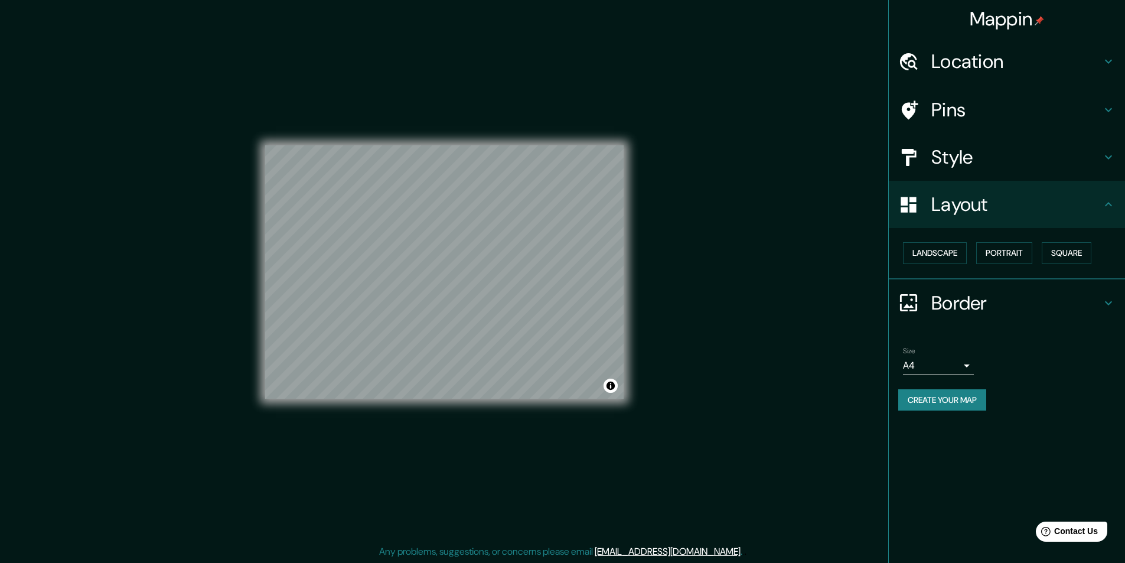
click at [1047, 265] on div "Landscape [GEOGRAPHIC_DATA]" at bounding box center [1011, 252] width 227 height 31
click at [1033, 253] on button "Portrait" at bounding box center [1004, 253] width 56 height 22
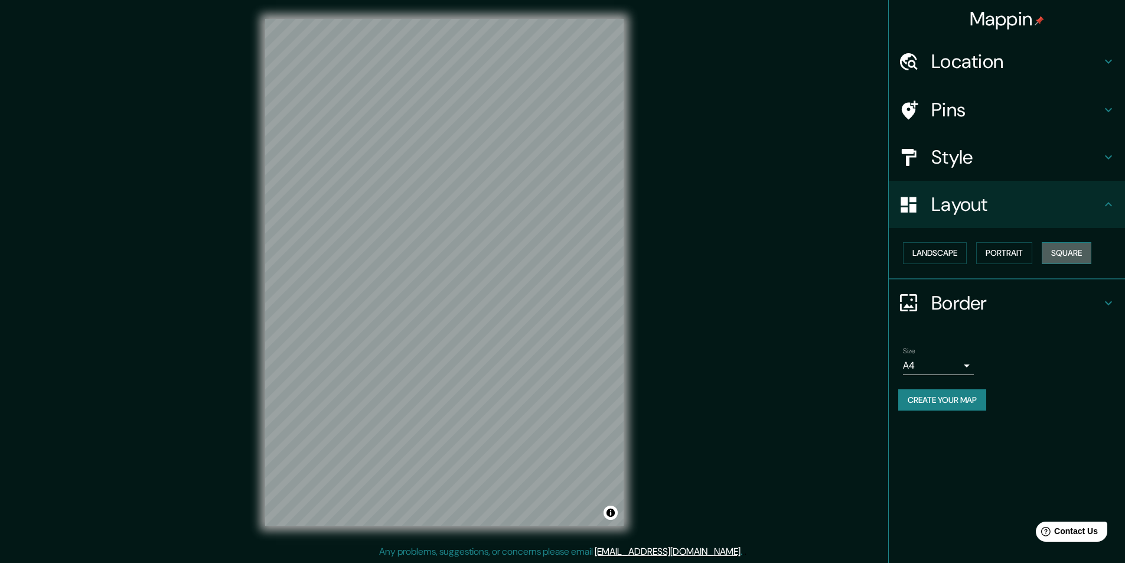
click at [1059, 253] on button "Square" at bounding box center [1067, 253] width 50 height 22
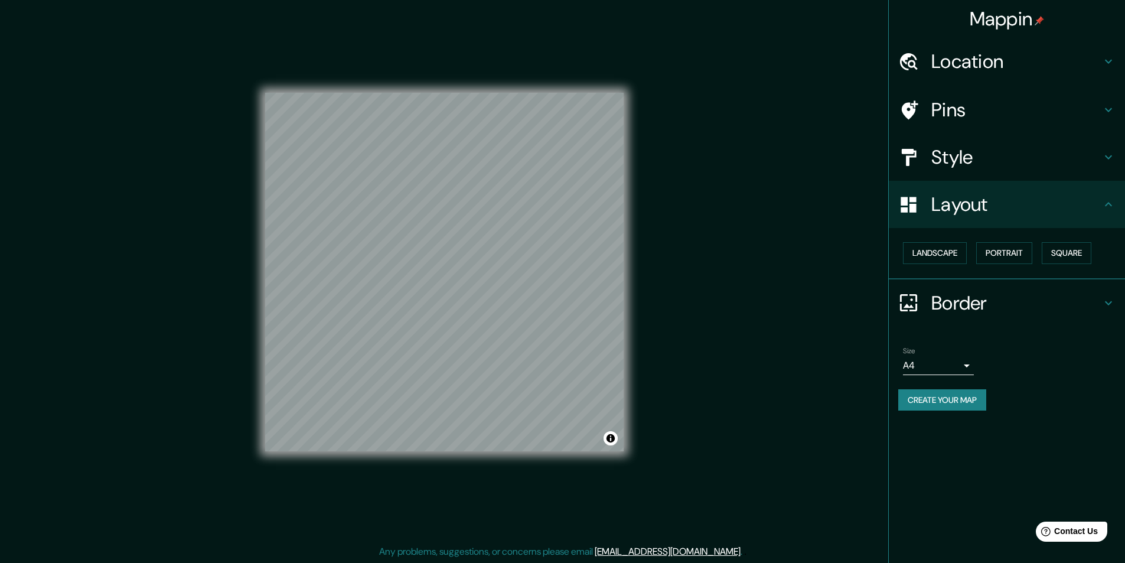
click at [940, 304] on h4 "Border" at bounding box center [1017, 303] width 170 height 24
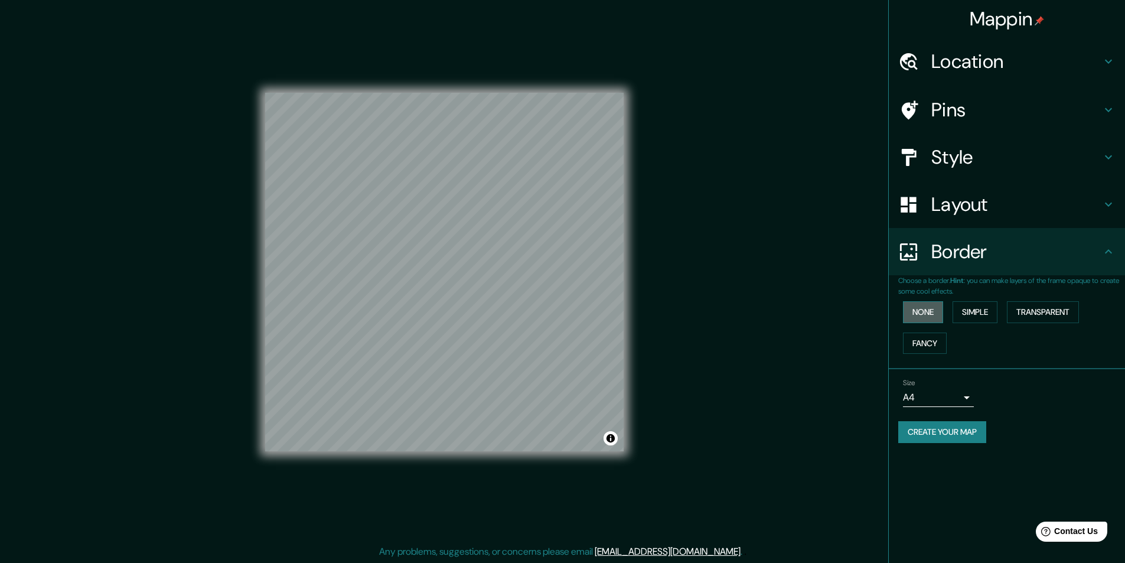
click at [941, 311] on button "None" at bounding box center [923, 312] width 40 height 22
click at [976, 314] on button "Simple" at bounding box center [975, 312] width 45 height 22
click at [1041, 312] on button "Transparent" at bounding box center [1043, 312] width 72 height 22
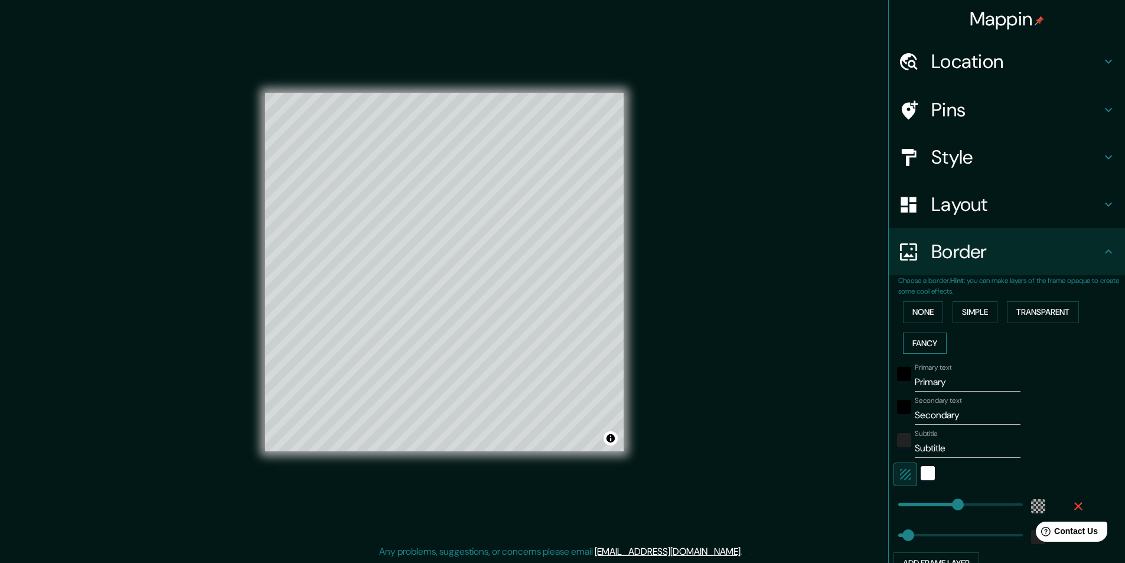
click at [932, 343] on button "Fancy" at bounding box center [925, 344] width 44 height 22
click at [919, 327] on div "None Simple Transparent Fancy" at bounding box center [1011, 328] width 227 height 62
click at [911, 319] on button "None" at bounding box center [923, 312] width 40 height 22
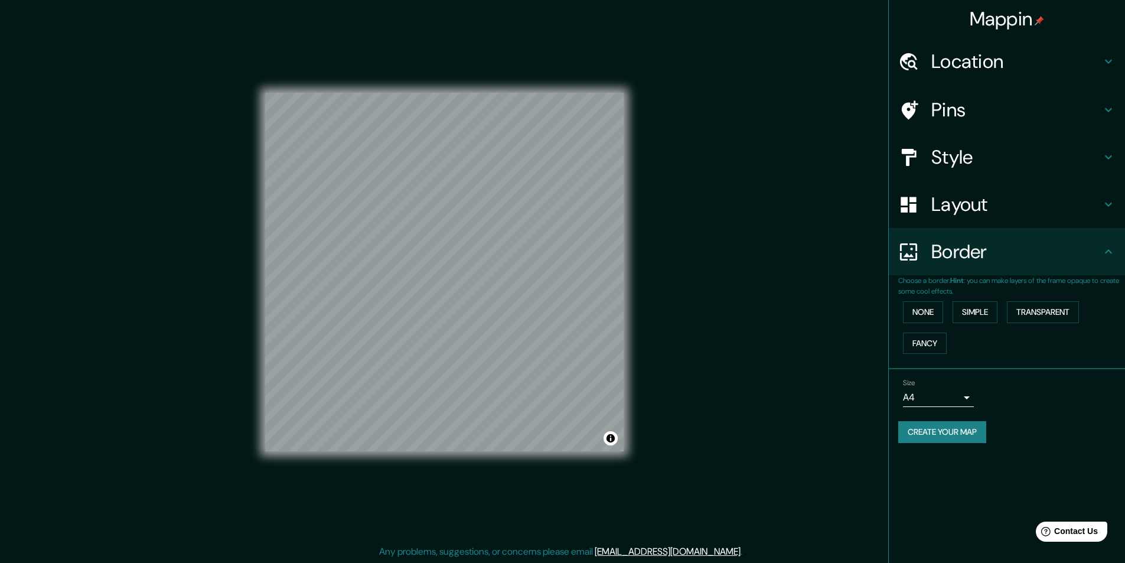
scroll to position [1, 0]
click at [963, 106] on h4 "Pins" at bounding box center [1017, 110] width 170 height 24
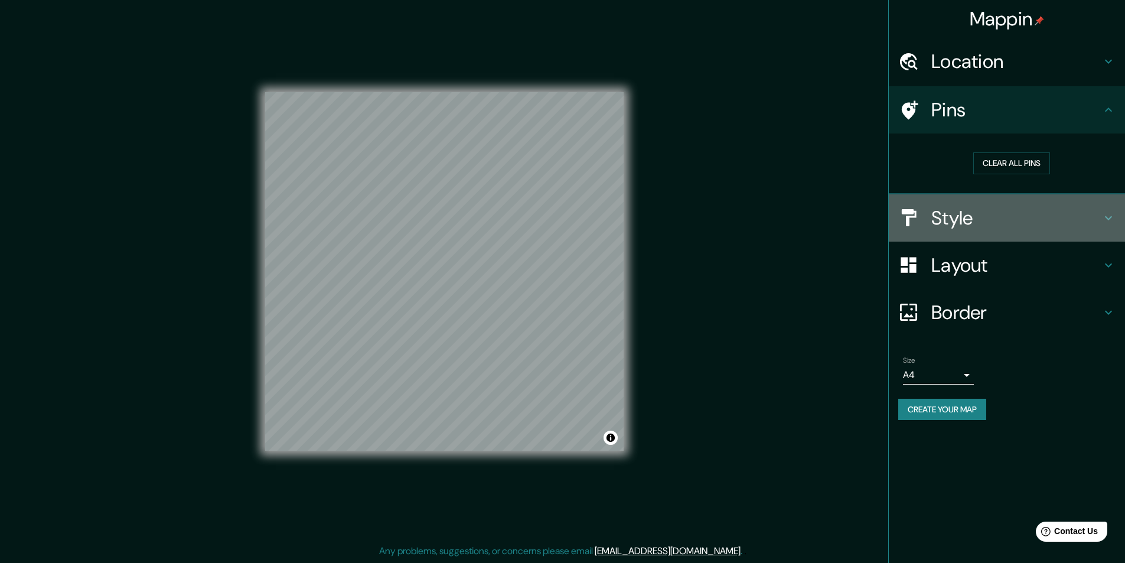
click at [992, 233] on div "Style" at bounding box center [1007, 217] width 236 height 47
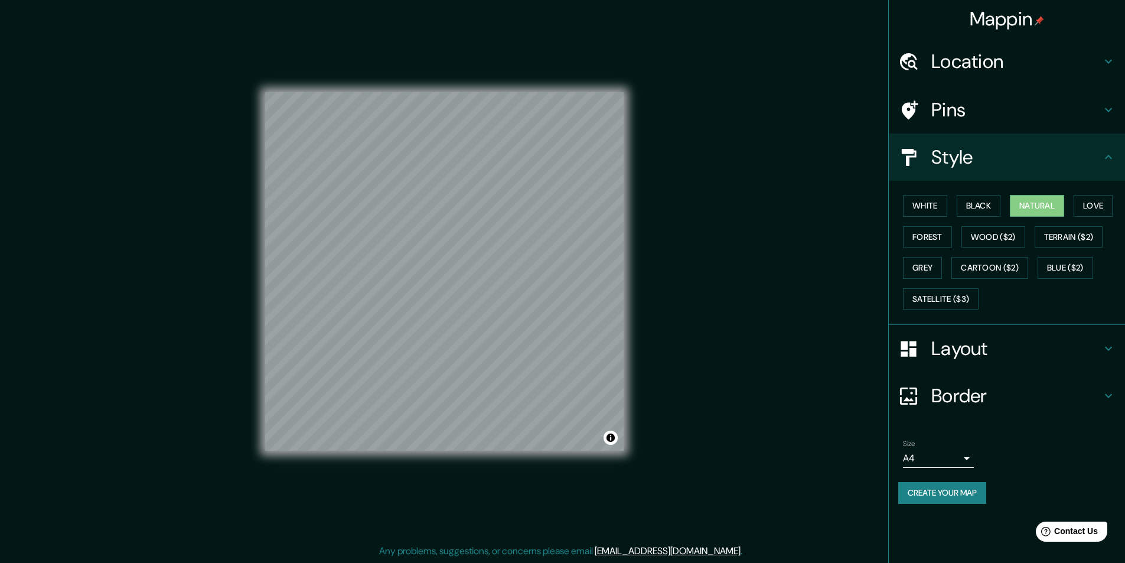
click at [966, 349] on h4 "Layout" at bounding box center [1017, 349] width 170 height 24
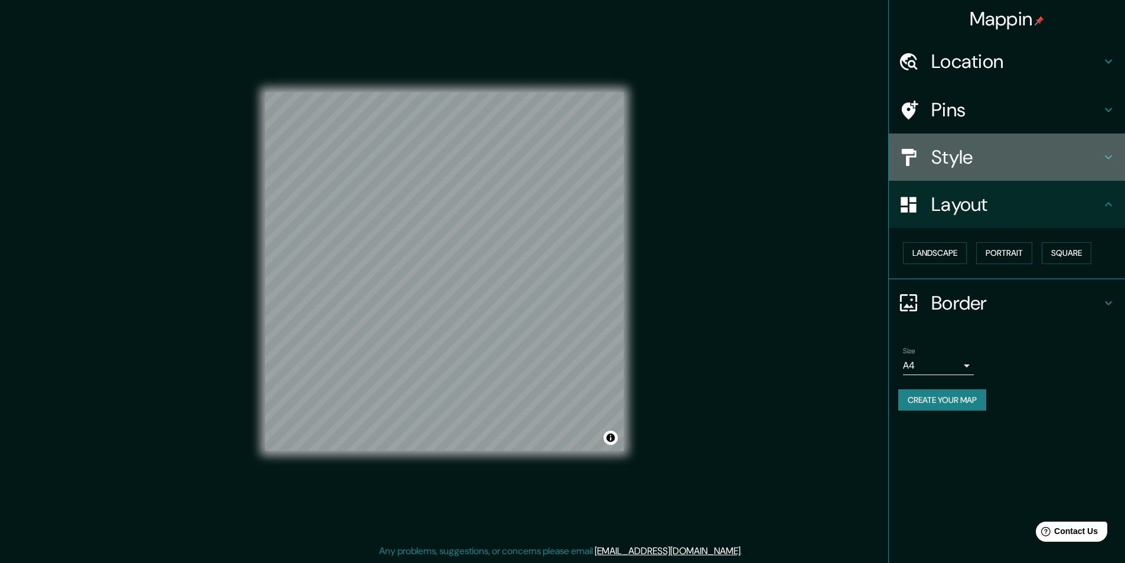
click at [1033, 165] on h4 "Style" at bounding box center [1017, 157] width 170 height 24
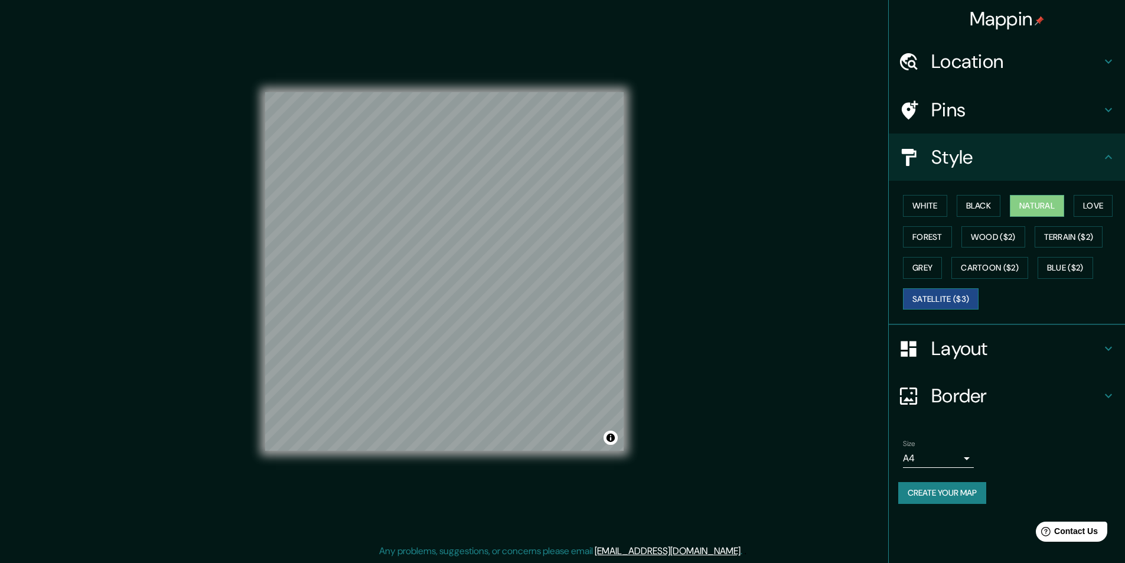
click at [969, 301] on button "Satellite ($3)" at bounding box center [941, 299] width 76 height 22
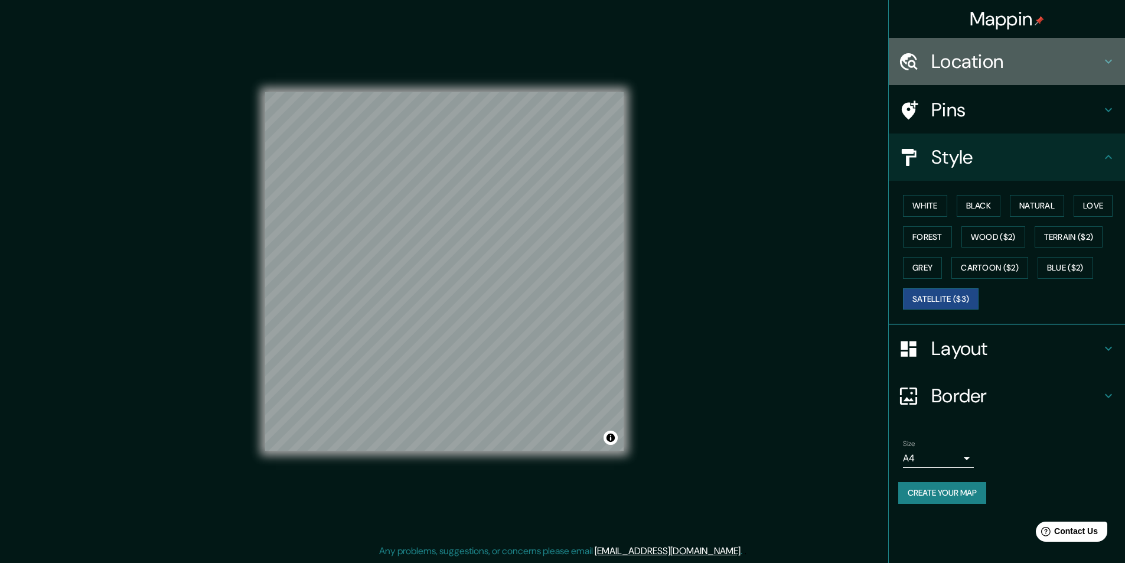
click at [979, 82] on div "Location" at bounding box center [1007, 61] width 236 height 47
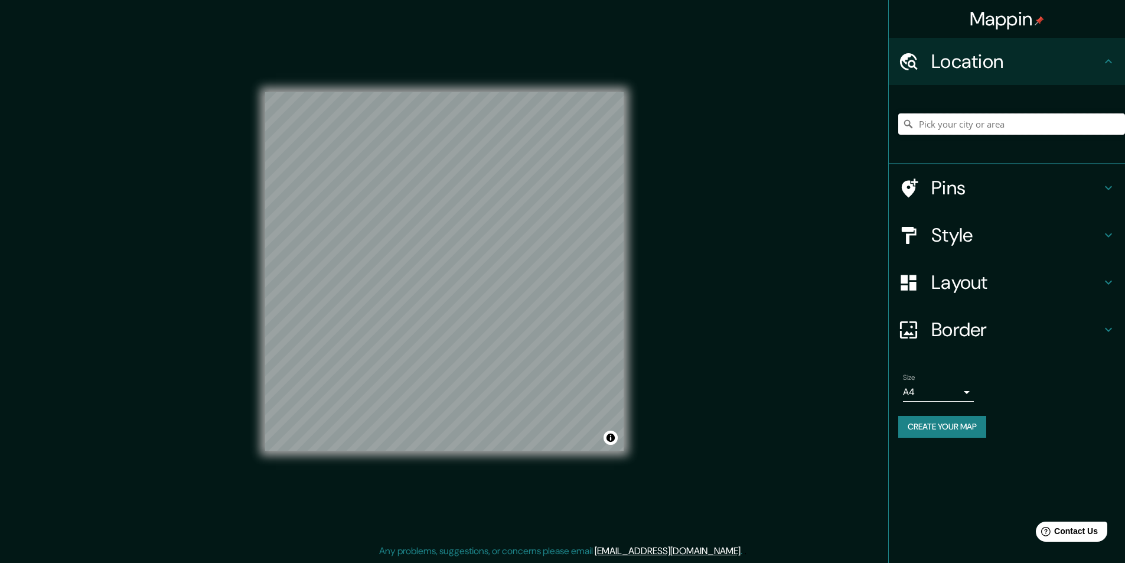
click at [1018, 119] on input "Pick your city or area" at bounding box center [1011, 123] width 227 height 21
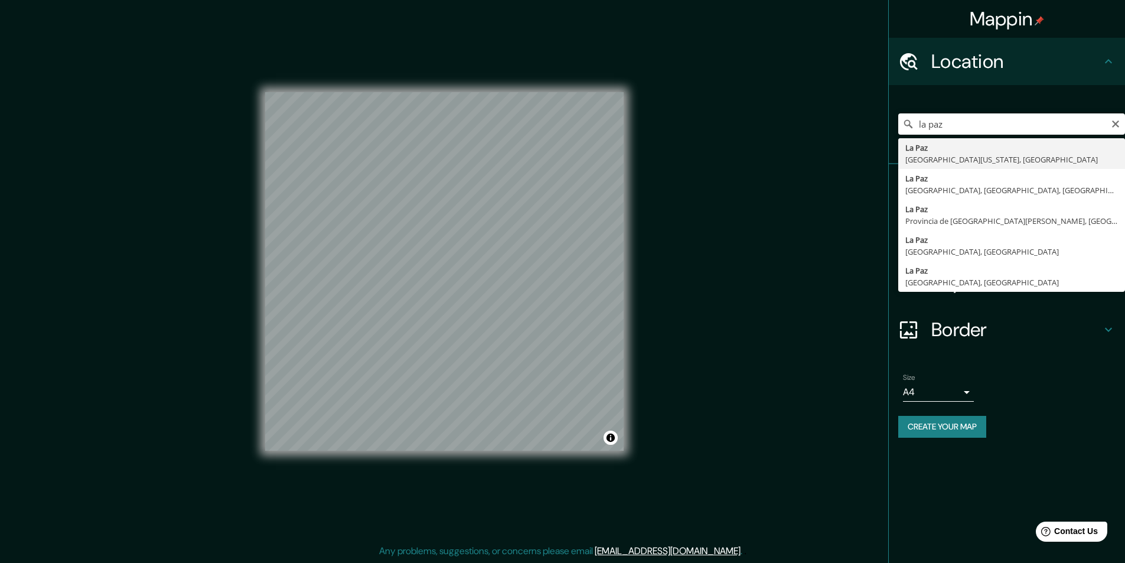
type input "[GEOGRAPHIC_DATA], [GEOGRAPHIC_DATA][US_STATE], [GEOGRAPHIC_DATA]"
